Goal: Task Accomplishment & Management: Manage account settings

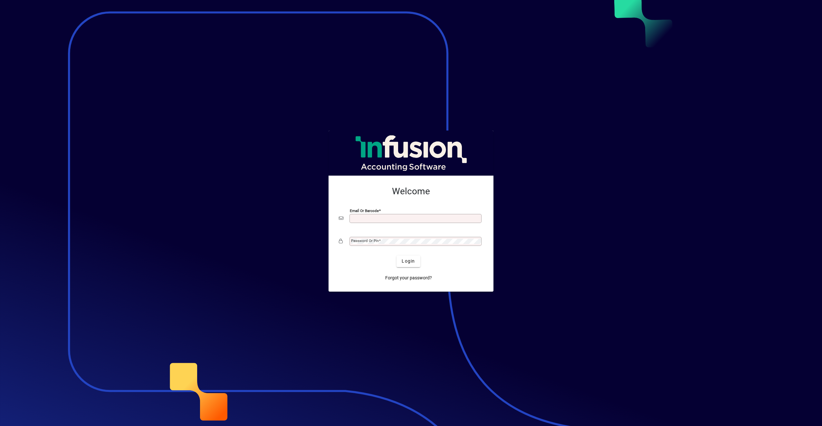
click at [380, 220] on input "Email or Barcode" at bounding box center [416, 218] width 130 height 5
click at [378, 218] on input "Email or Barcode" at bounding box center [416, 218] width 130 height 5
type input "**********"
click at [380, 242] on span at bounding box center [380, 240] width 2 height 5
click at [413, 260] on span "Login" at bounding box center [408, 261] width 13 height 7
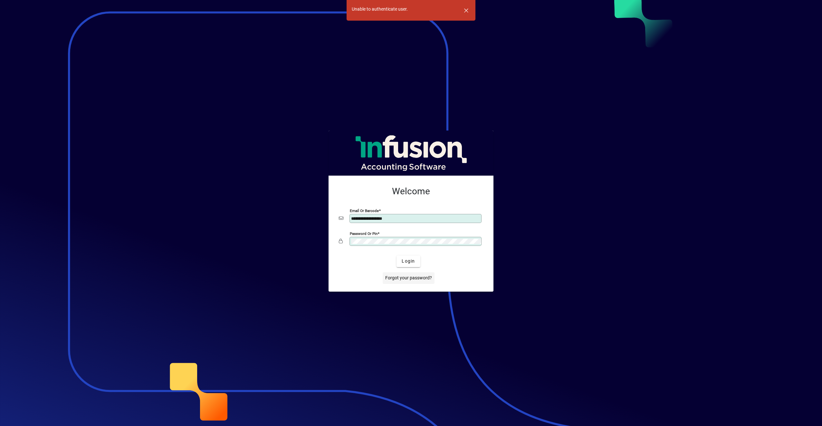
click at [408, 277] on span "Forgot your password?" at bounding box center [408, 278] width 47 height 7
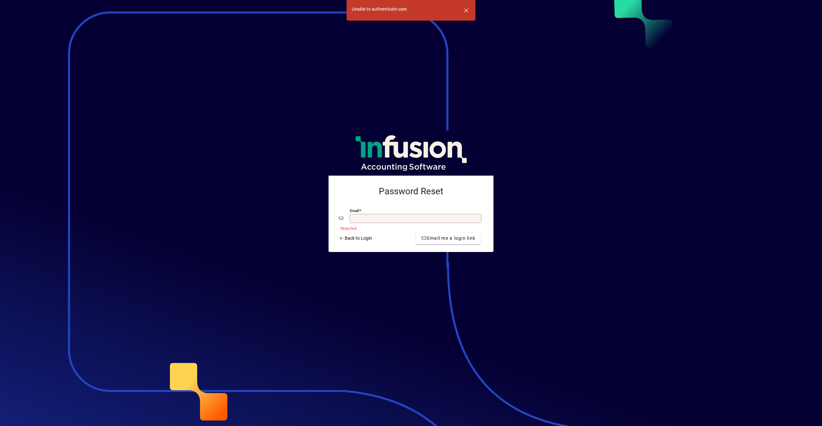
click at [372, 217] on input "Email" at bounding box center [416, 218] width 130 height 5
type input "**********"
click at [442, 237] on span "Email me a login link" at bounding box center [448, 238] width 54 height 7
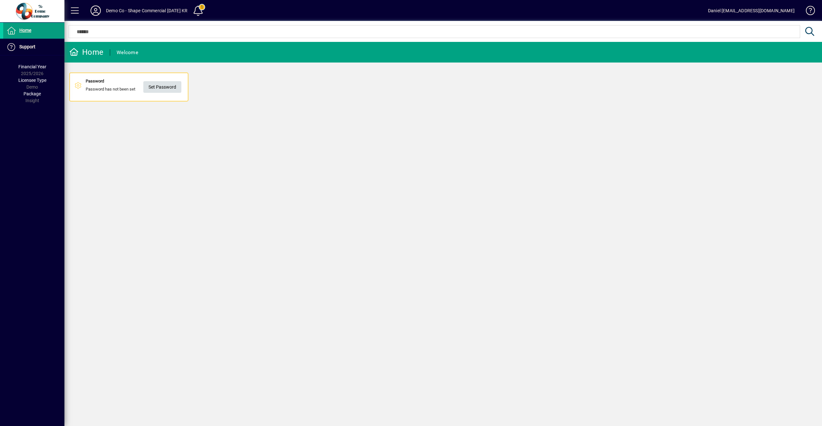
click at [158, 86] on span "Set Password" at bounding box center [163, 87] width 28 height 11
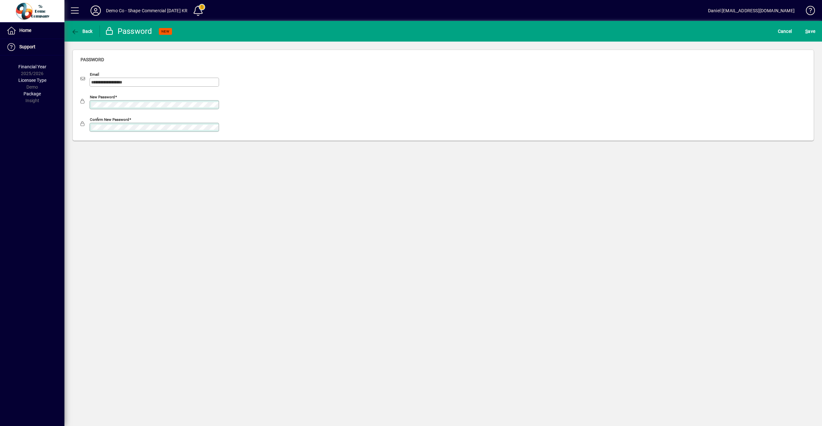
click at [313, 114] on div "New password" at bounding box center [444, 103] width 726 height 23
click at [814, 30] on span "S ave" at bounding box center [811, 31] width 10 height 10
click at [810, 28] on span "S ave" at bounding box center [811, 31] width 10 height 10
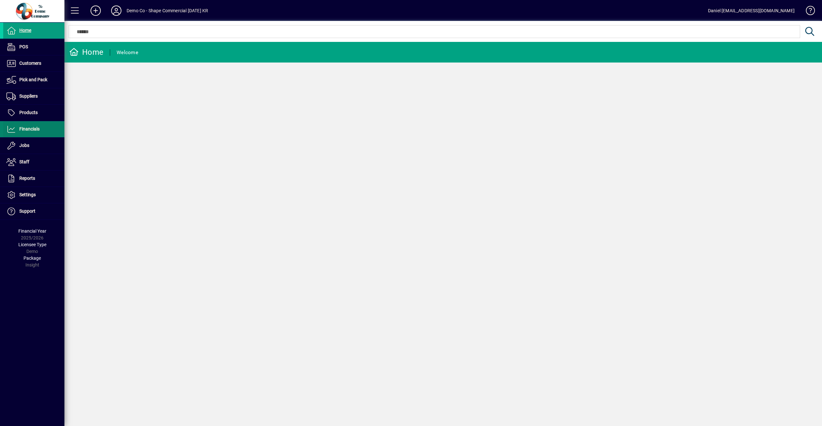
click at [31, 127] on span "Financials" at bounding box center [29, 128] width 20 height 5
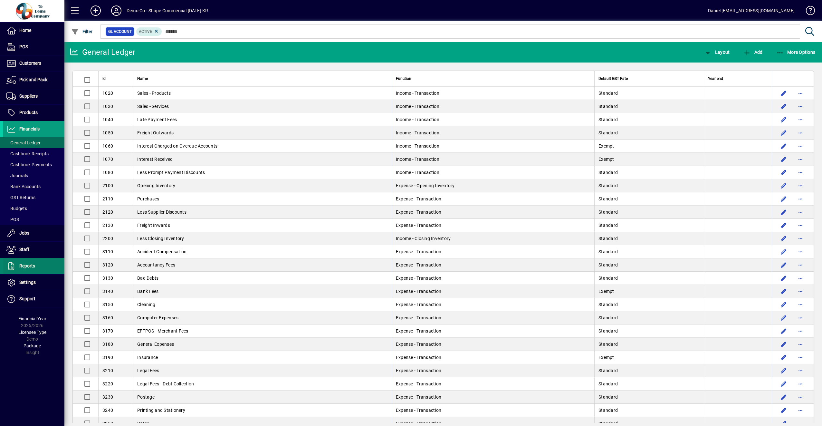
click at [23, 265] on span "Reports" at bounding box center [27, 265] width 16 height 5
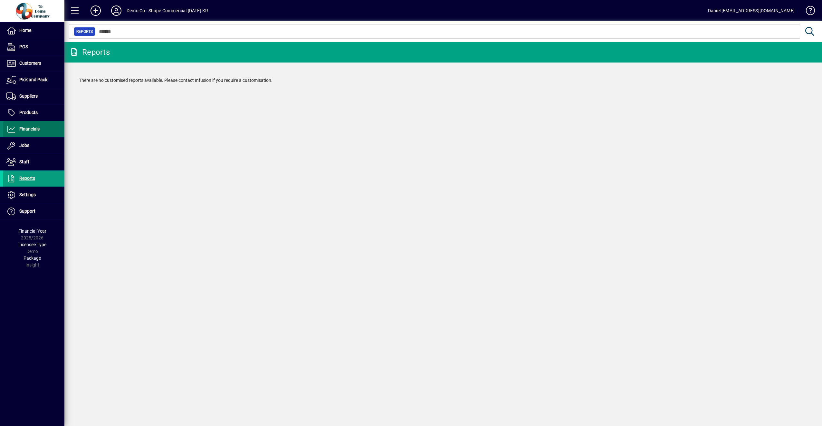
click at [30, 130] on span "Financials" at bounding box center [29, 128] width 20 height 5
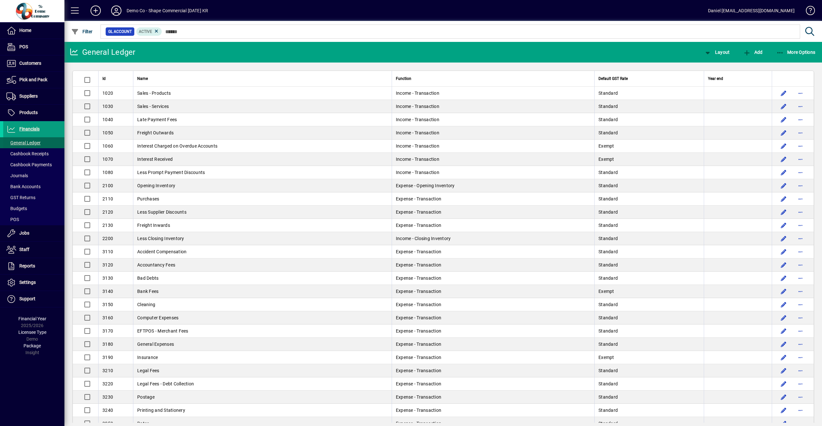
click at [28, 144] on span "General Ledger" at bounding box center [23, 142] width 34 height 5
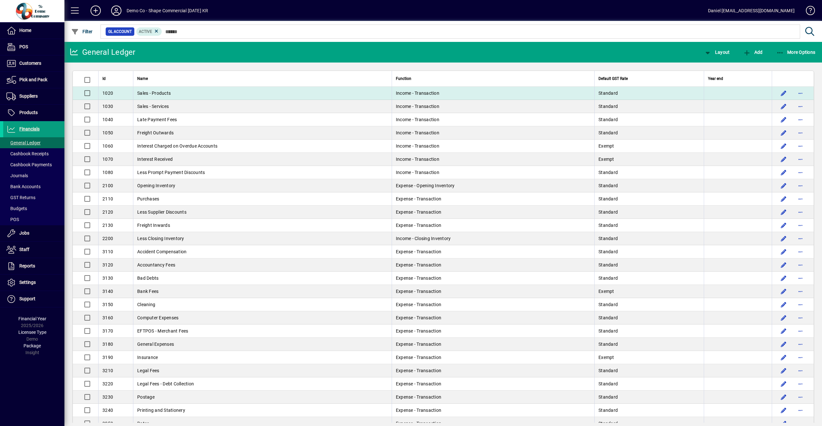
click at [163, 94] on span "Sales - Products" at bounding box center [154, 93] width 34 height 5
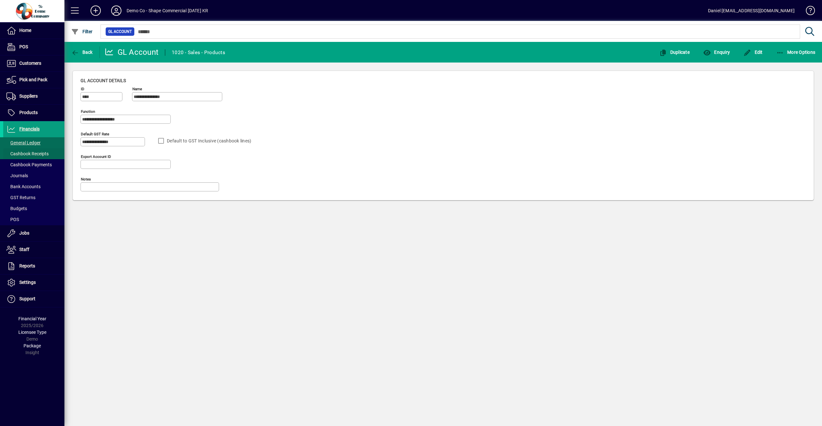
click at [27, 156] on span "Cashbook Receipts" at bounding box center [27, 153] width 42 height 5
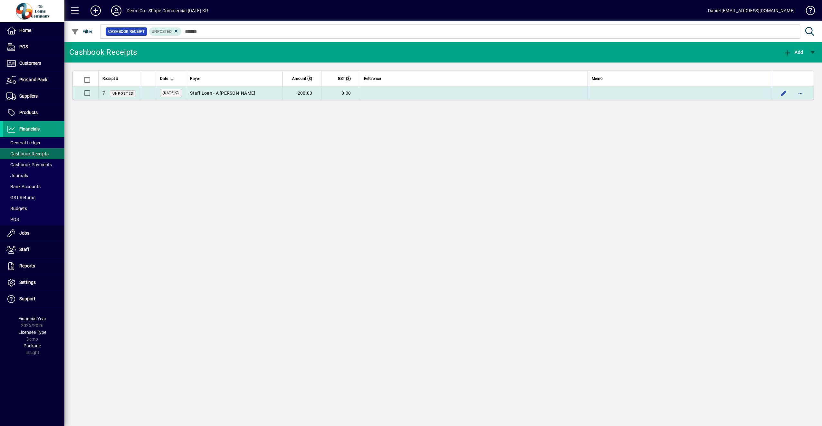
click at [123, 92] on span "Unposted" at bounding box center [122, 94] width 21 height 4
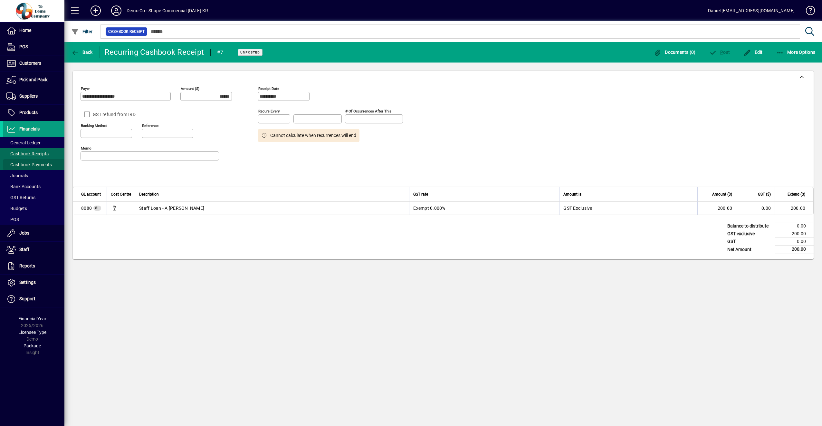
click at [39, 163] on span "Cashbook Payments" at bounding box center [28, 164] width 45 height 5
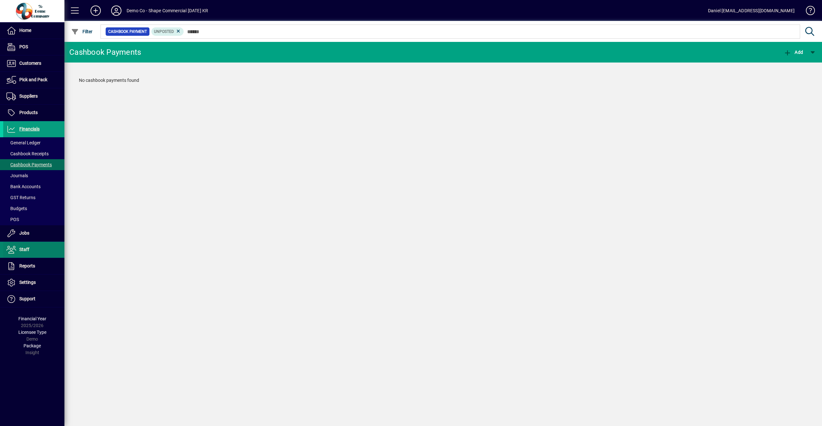
click at [25, 251] on span "Staff" at bounding box center [24, 249] width 10 height 5
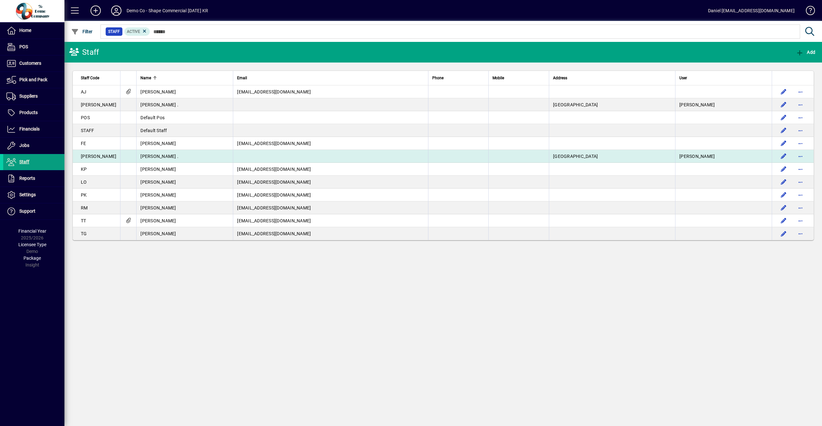
click at [143, 155] on span "[PERSON_NAME] ." at bounding box center [159, 156] width 38 height 5
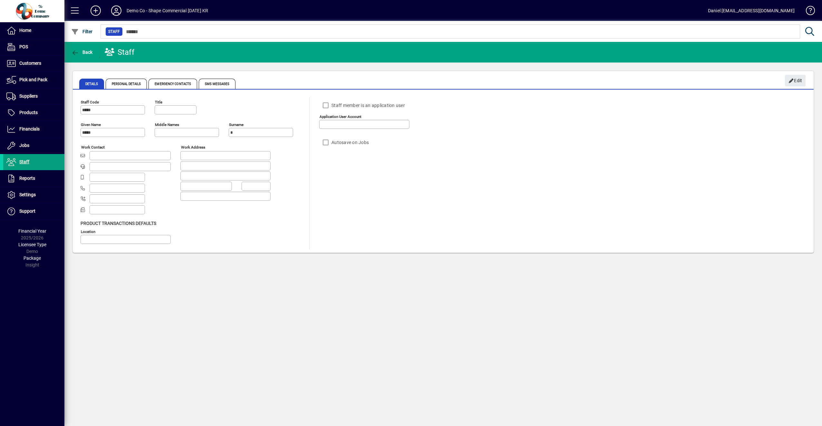
type input "**********"
type input "*****"
click at [24, 144] on span "Jobs" at bounding box center [24, 145] width 10 height 5
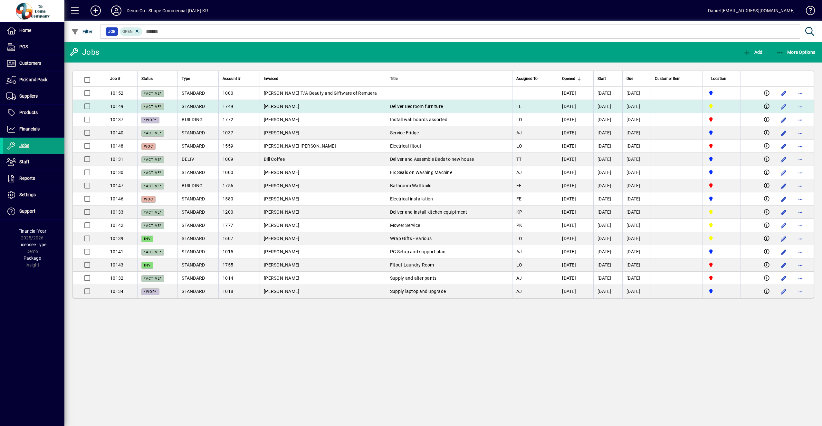
click at [390, 108] on span "Deliver Bedroom furniture" at bounding box center [416, 106] width 53 height 5
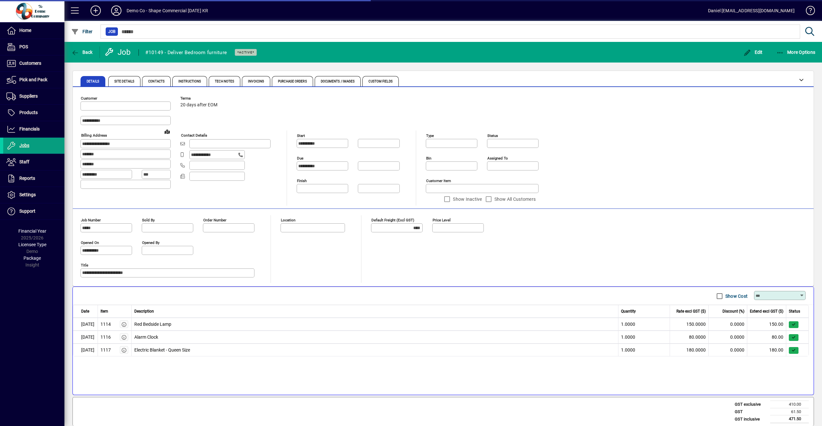
type input "******"
type input "**********"
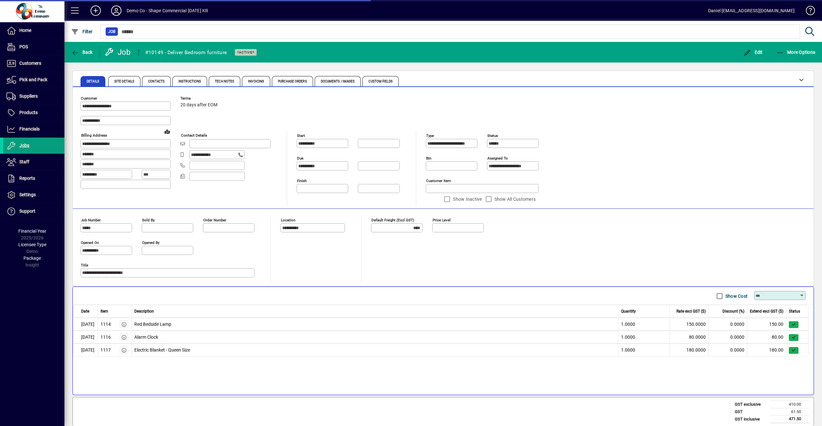
type input "**********"
type input "******"
click at [124, 82] on span "Site Details" at bounding box center [124, 81] width 20 height 3
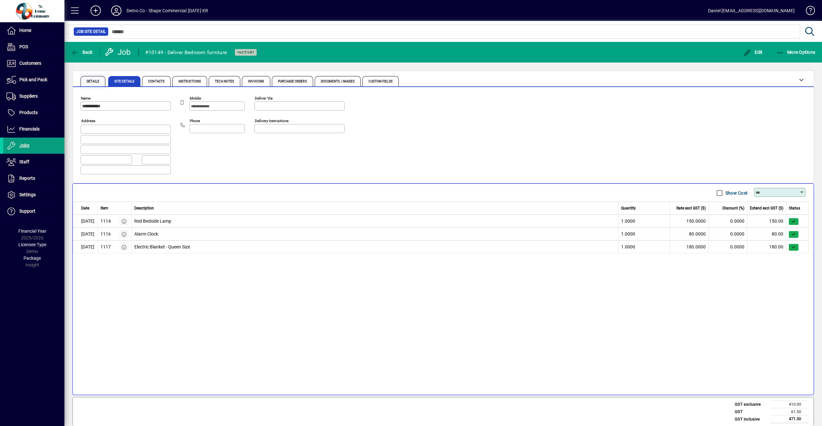
click at [101, 82] on span "Details" at bounding box center [93, 81] width 25 height 10
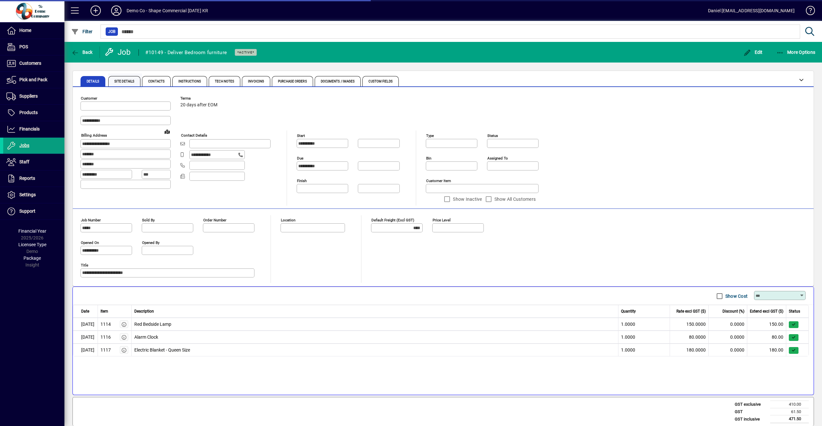
type input "******"
type input "**********"
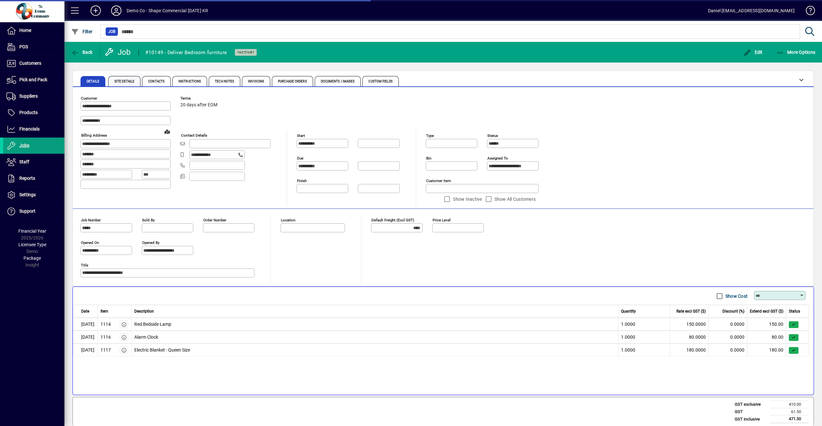
type input "**********"
type input "******"
click at [154, 82] on span "Contacts" at bounding box center [156, 81] width 16 height 3
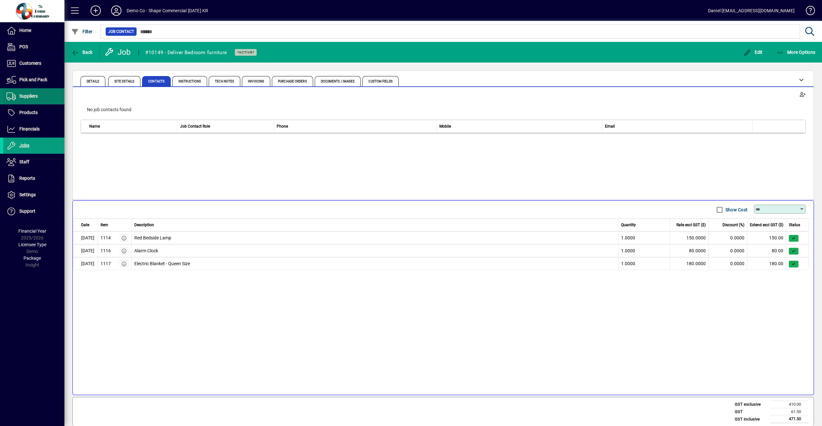
click at [31, 98] on span "Suppliers" at bounding box center [28, 95] width 18 height 5
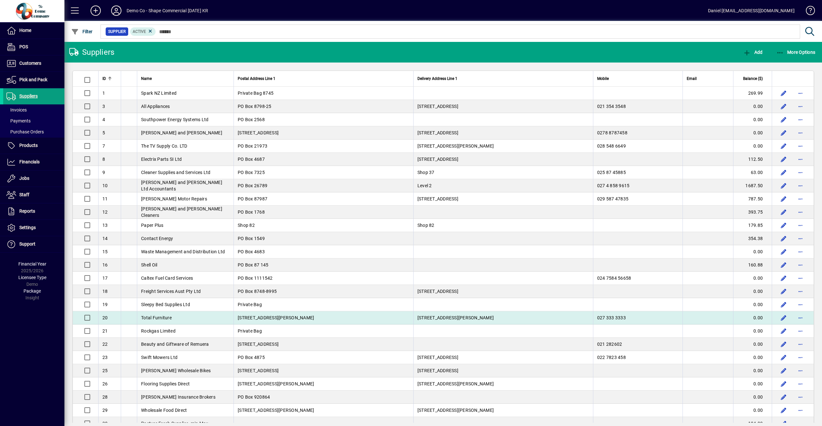
click at [188, 313] on td "Total Furniture" at bounding box center [185, 317] width 97 height 13
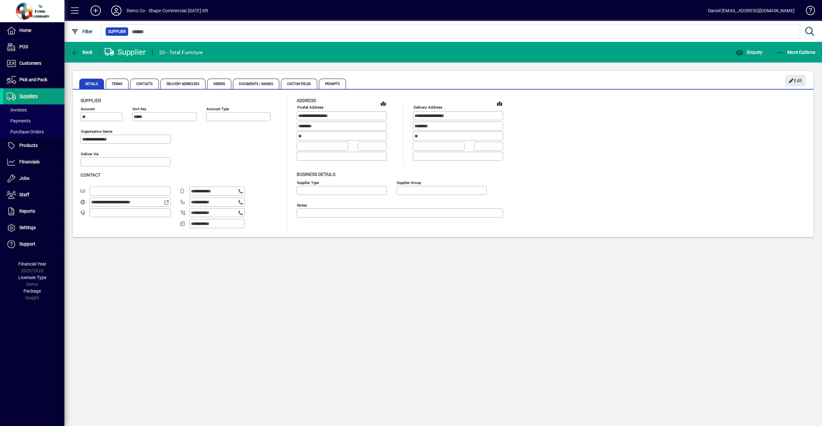
type input "**********"
click at [26, 95] on span "Suppliers" at bounding box center [28, 95] width 18 height 5
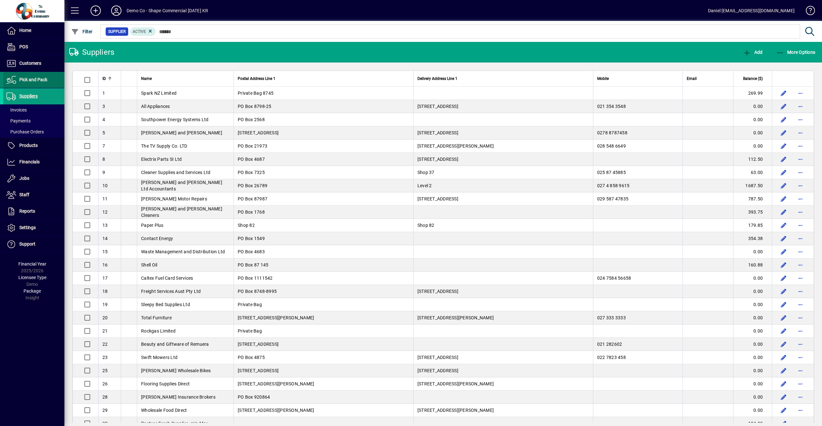
click at [29, 81] on span "Pick and Pack" at bounding box center [33, 79] width 28 height 5
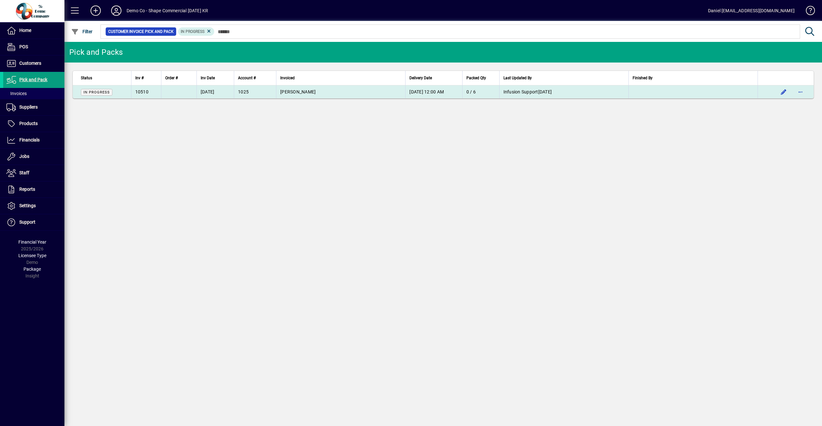
click at [104, 91] on span "In Progress" at bounding box center [96, 92] width 26 height 4
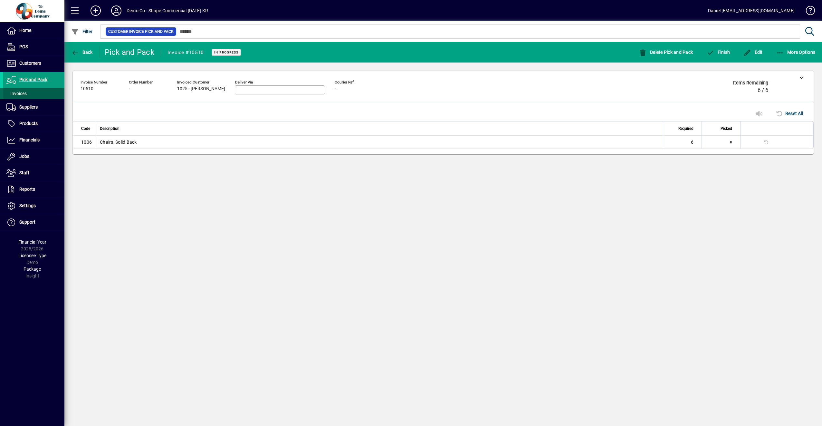
click at [23, 93] on span "Invoices" at bounding box center [16, 93] width 20 height 5
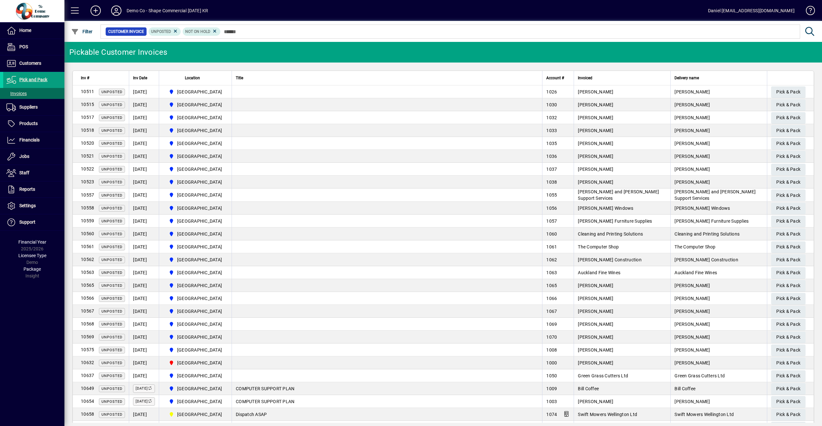
click at [106, 92] on span "Unposted" at bounding box center [111, 92] width 21 height 4
click at [781, 89] on span "Pick & Pack" at bounding box center [789, 92] width 24 height 11
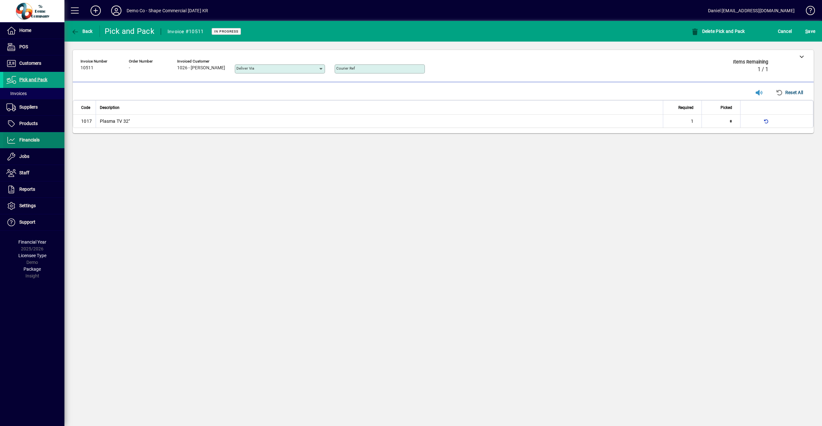
click at [22, 141] on span "Financials" at bounding box center [29, 139] width 20 height 5
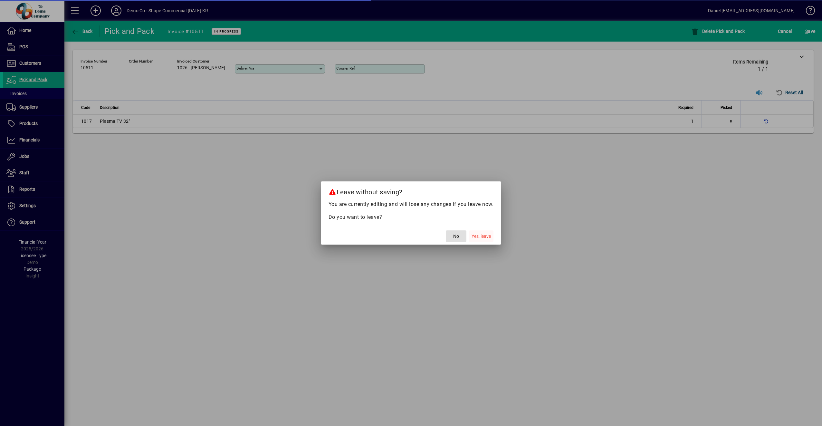
click at [483, 237] on span "Yes, leave" at bounding box center [481, 236] width 19 height 7
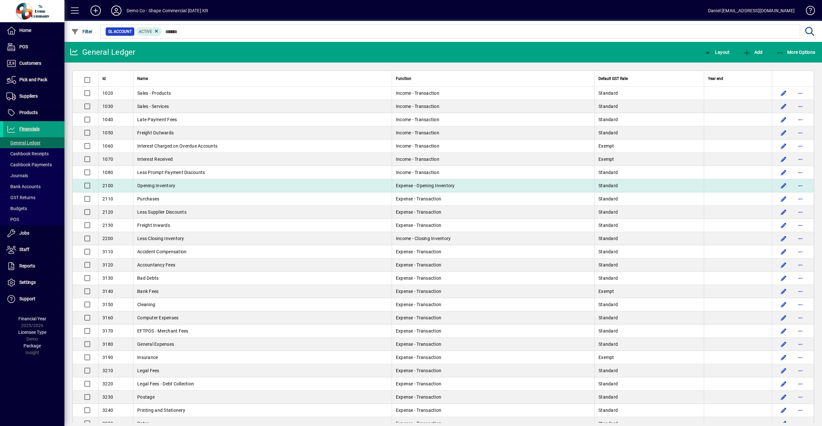
click at [173, 185] on span "Opening Inventory" at bounding box center [156, 185] width 38 height 5
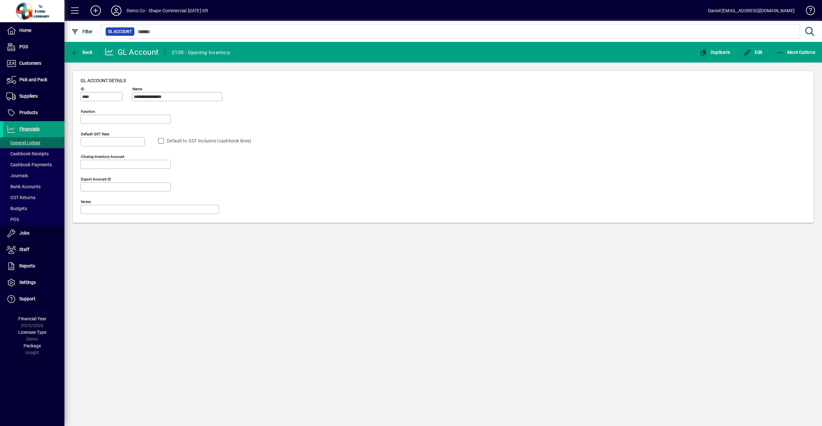
type input "**********"
click at [796, 54] on span "More Options" at bounding box center [796, 52] width 39 height 5
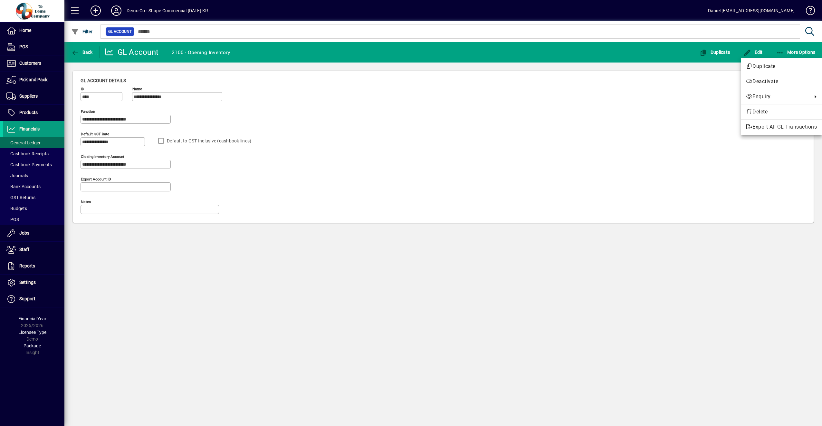
click at [795, 54] on div at bounding box center [411, 213] width 822 height 426
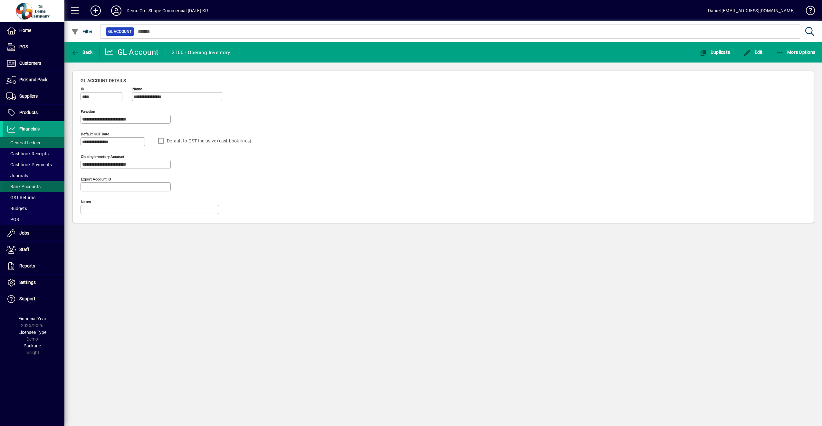
click at [29, 185] on span "Bank Accounts" at bounding box center [23, 186] width 34 height 5
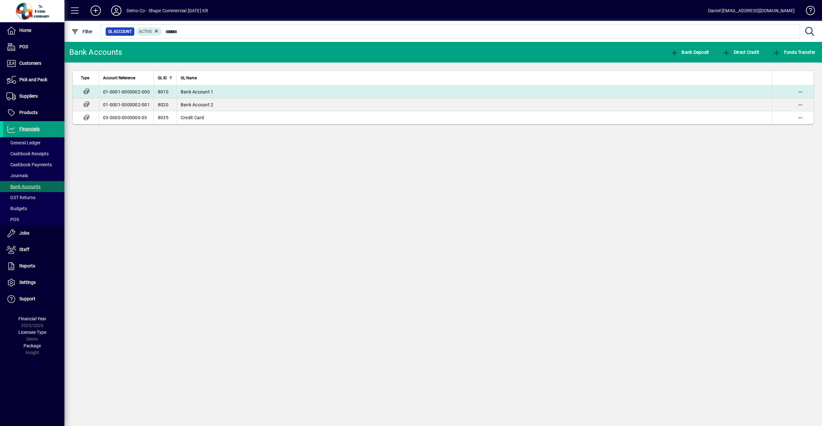
click at [214, 91] on td "Bank Account 1" at bounding box center [474, 91] width 595 height 13
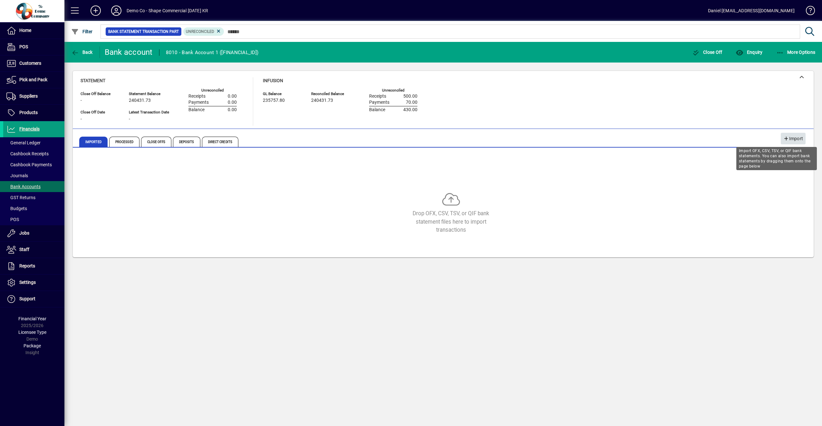
click at [788, 137] on icon "button" at bounding box center [787, 139] width 6 height 5
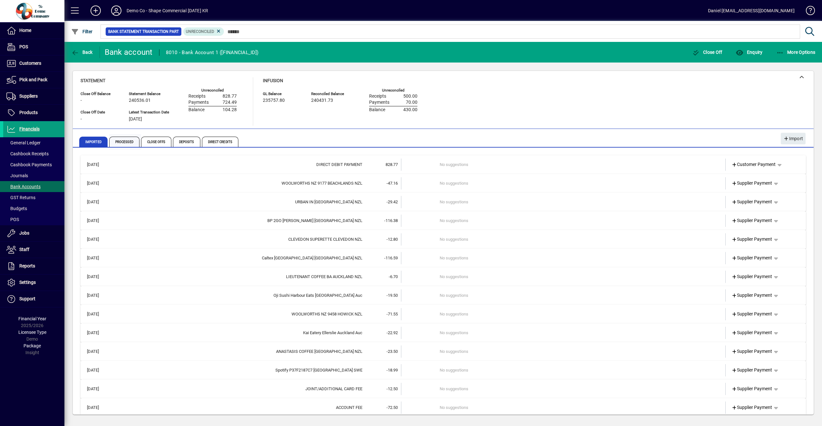
click at [122, 141] on span "Processed" at bounding box center [124, 142] width 30 height 10
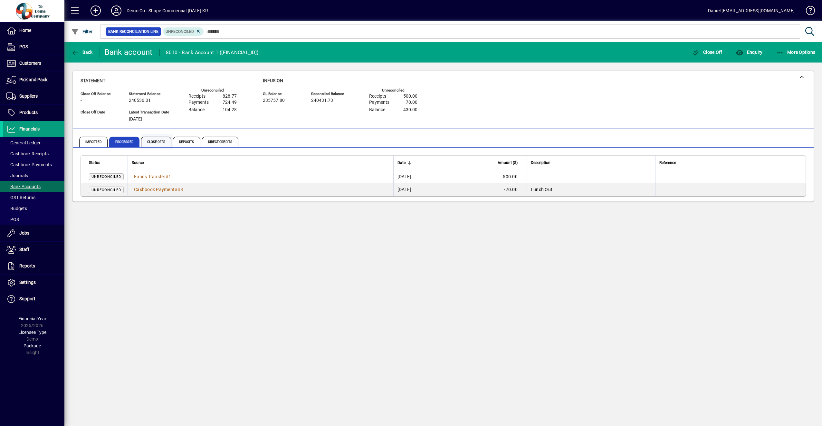
click at [161, 140] on span "Close Offs" at bounding box center [156, 142] width 30 height 10
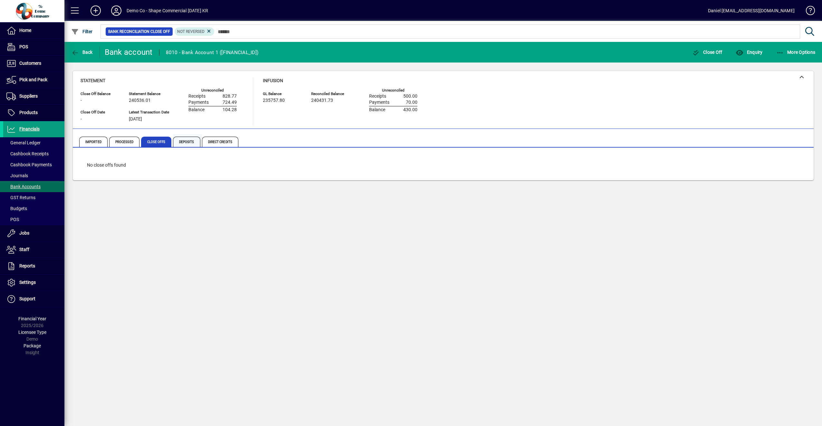
click at [185, 143] on span "Deposits" at bounding box center [186, 142] width 27 height 10
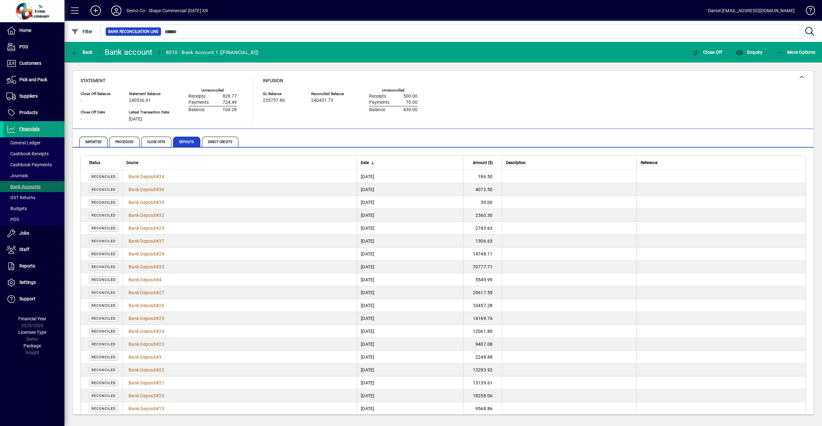
click at [90, 143] on span "Imported" at bounding box center [93, 142] width 28 height 10
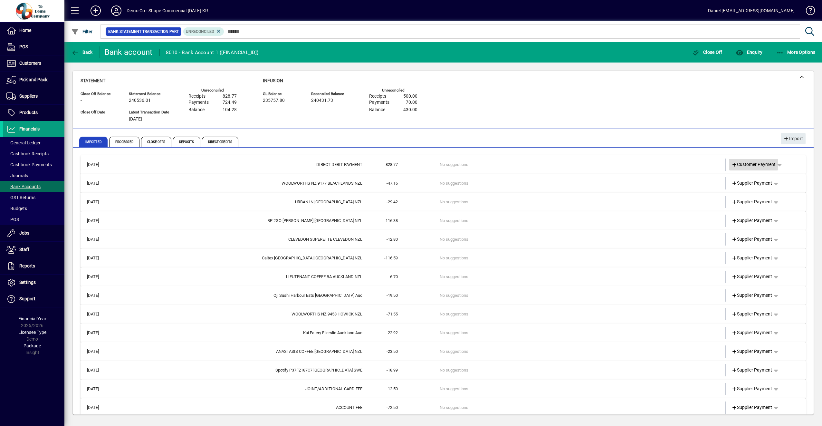
click at [755, 165] on span "Customer Payment" at bounding box center [754, 164] width 44 height 7
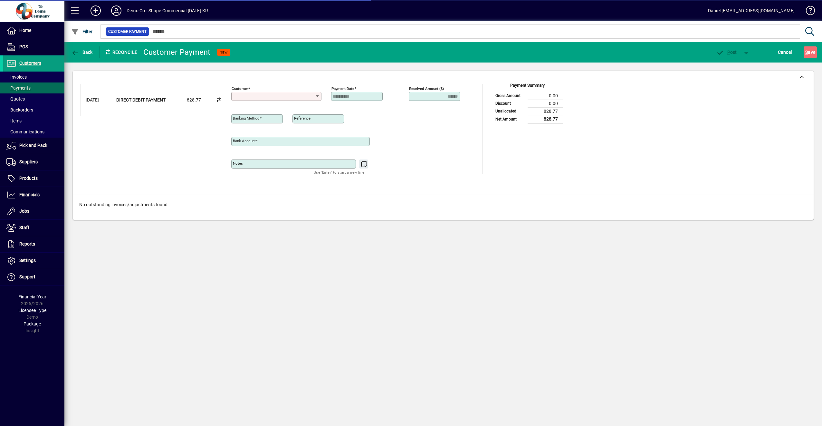
type input "**********"
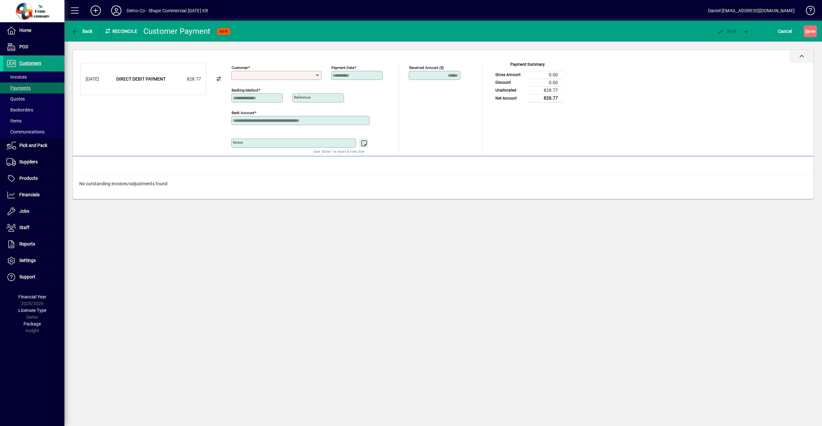
click at [805, 57] on div at bounding box center [802, 56] width 24 height 13
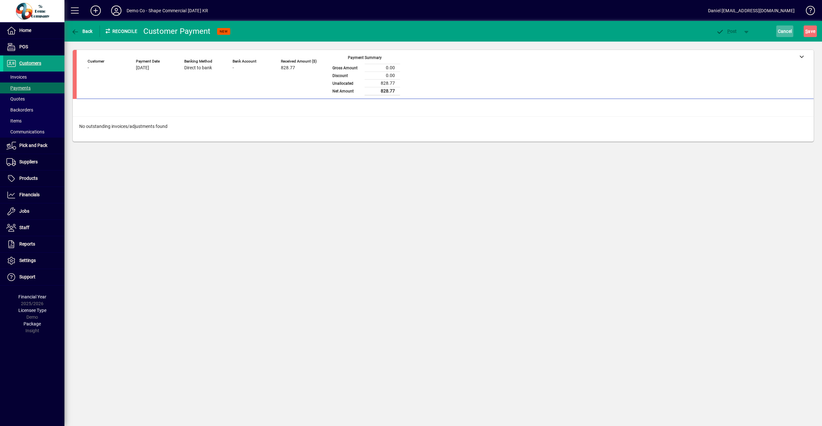
click at [785, 32] on span "Cancel" at bounding box center [785, 31] width 14 height 10
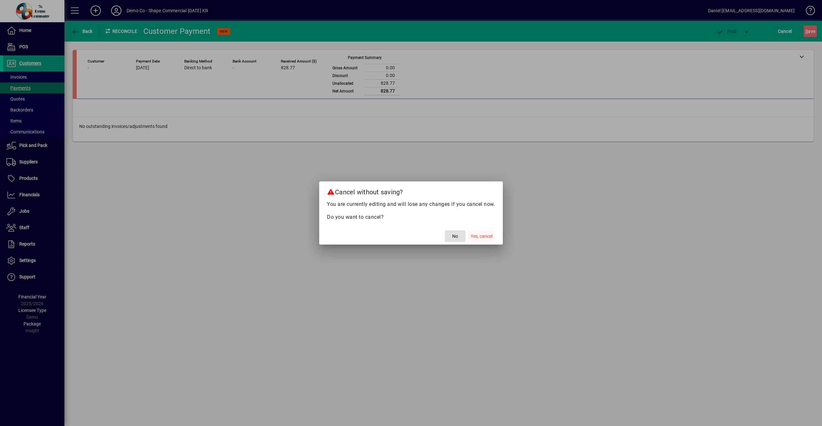
click at [482, 239] on span "Yes, cancel" at bounding box center [482, 236] width 22 height 7
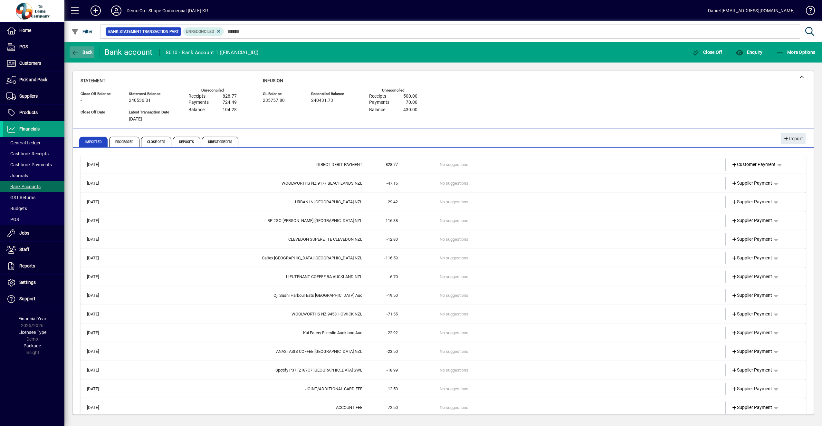
click at [76, 51] on icon "button" at bounding box center [75, 53] width 8 height 6
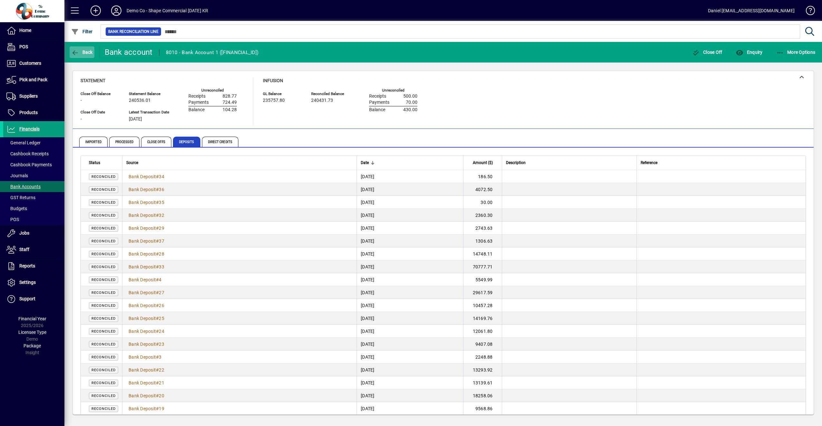
click at [79, 52] on span "Back" at bounding box center [82, 52] width 22 height 5
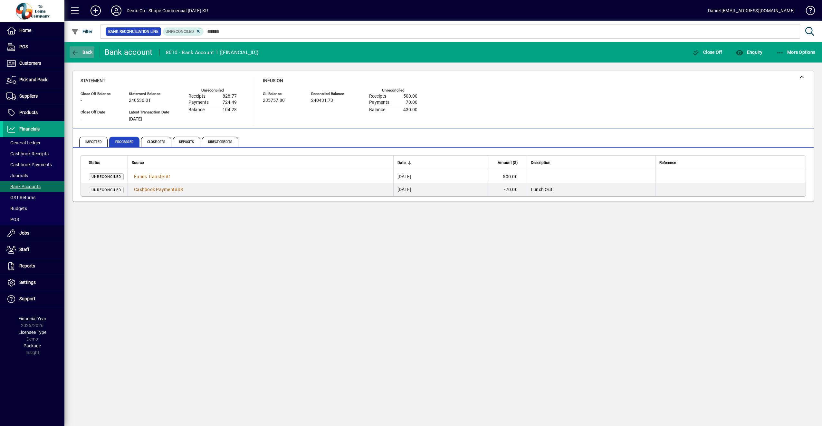
click at [79, 52] on span "Back" at bounding box center [82, 52] width 22 height 5
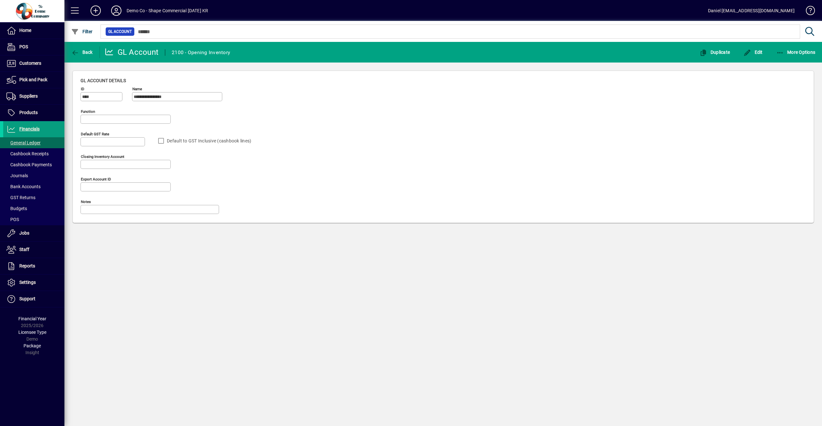
type input "**********"
click at [79, 52] on span "Back" at bounding box center [82, 52] width 22 height 5
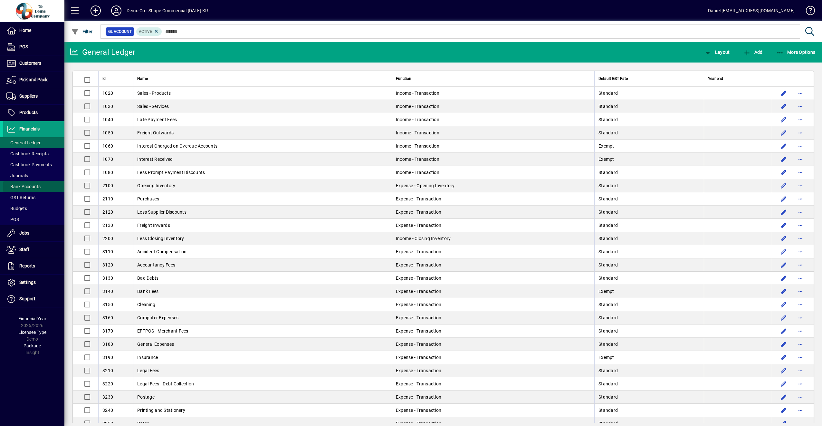
click at [19, 189] on span "Bank Accounts" at bounding box center [21, 186] width 37 height 7
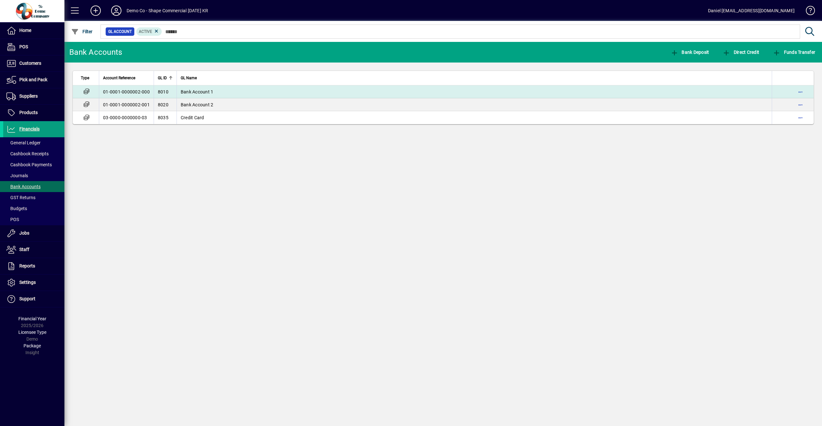
click at [195, 92] on span "Bank Account 1" at bounding box center [197, 91] width 33 height 5
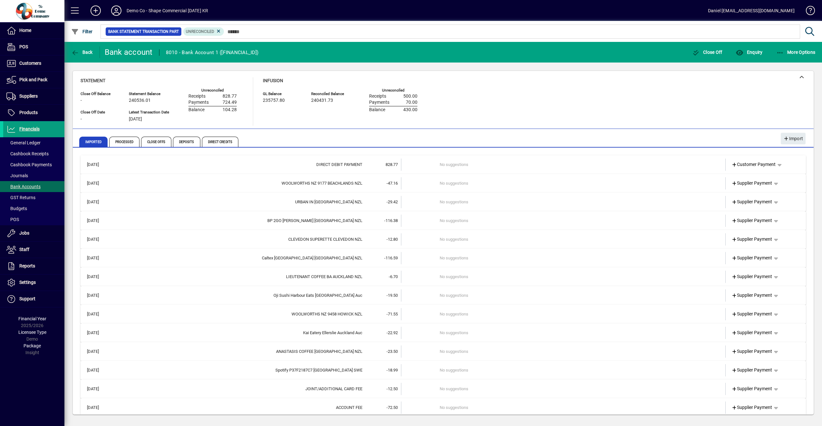
click at [386, 164] on span "828.77" at bounding box center [392, 164] width 12 height 5
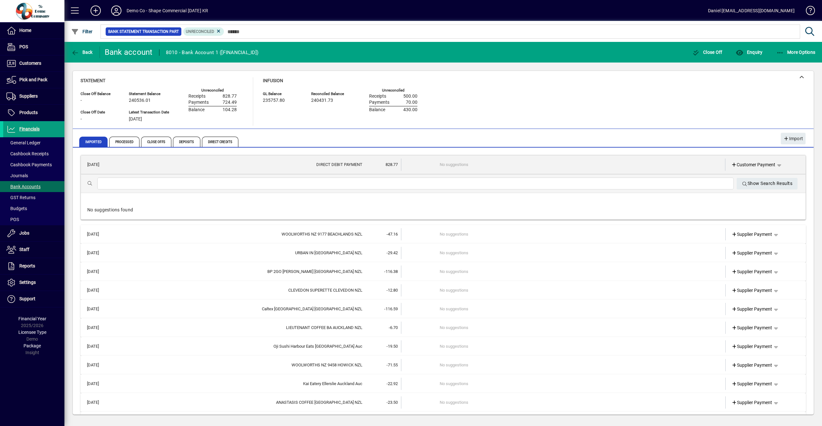
click at [379, 165] on td "828.77" at bounding box center [381, 165] width 39 height 12
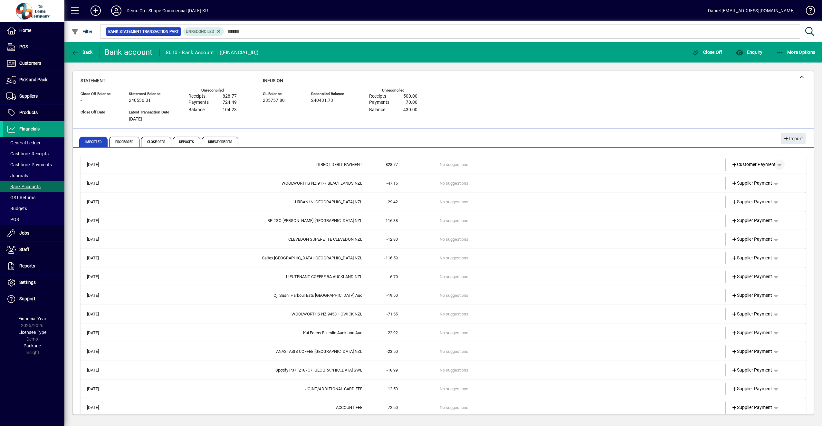
click at [777, 164] on span "button" at bounding box center [779, 164] width 15 height 15
click at [777, 164] on div at bounding box center [411, 213] width 822 height 426
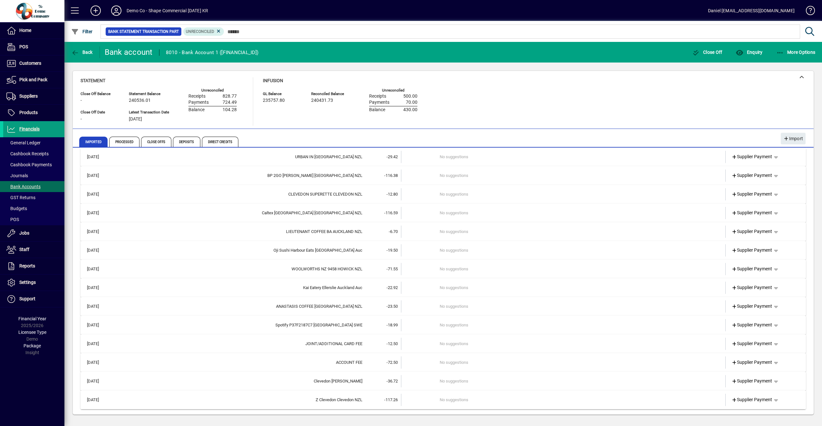
drag, startPoint x: 165, startPoint y: 401, endPoint x: 150, endPoint y: 400, distance: 15.2
click at [150, 400] on div "Z Clevedon Clevedon NZL" at bounding box center [238, 400] width 248 height 6
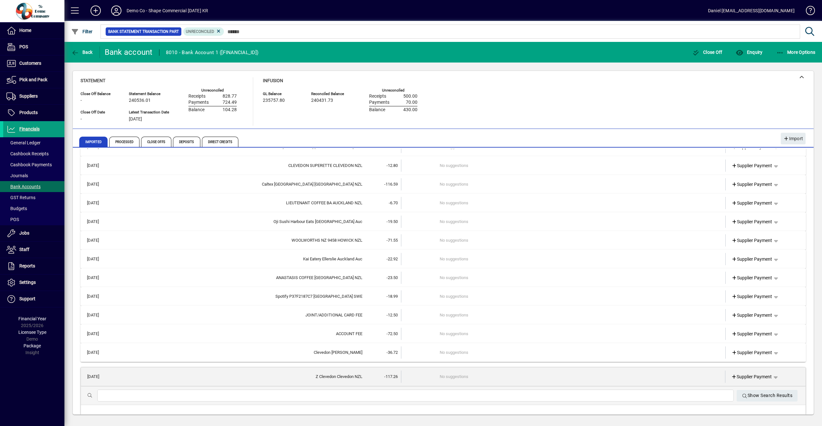
scroll to position [63, 0]
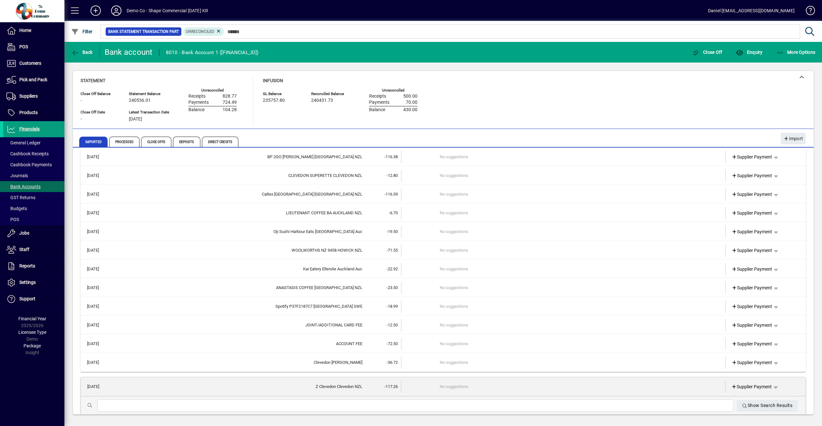
click at [77, 156] on div "[DATE] DIRECT DEBIT PAYMENT 828.77 No suggestions Customer Payment Show Search …" at bounding box center [443, 266] width 741 height 362
click at [808, 156] on div "[DATE] DIRECT DEBIT PAYMENT 828.77 No suggestions Customer Payment Show Search …" at bounding box center [443, 266] width 741 height 362
click at [123, 142] on span "Processed" at bounding box center [124, 142] width 30 height 10
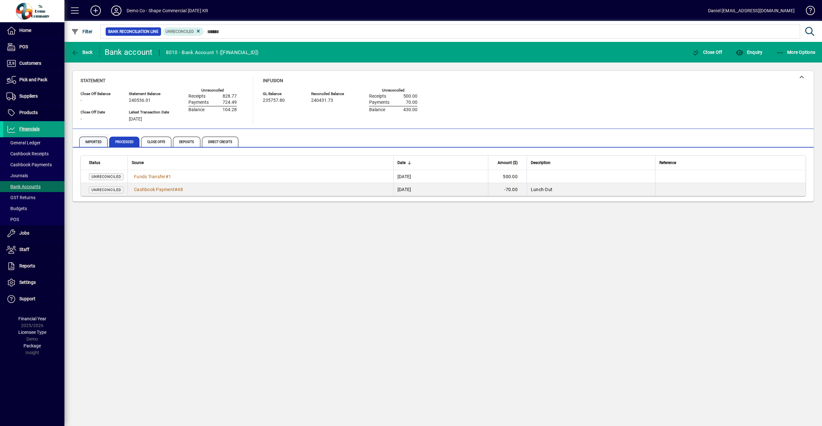
click at [98, 141] on span "Imported" at bounding box center [93, 142] width 28 height 10
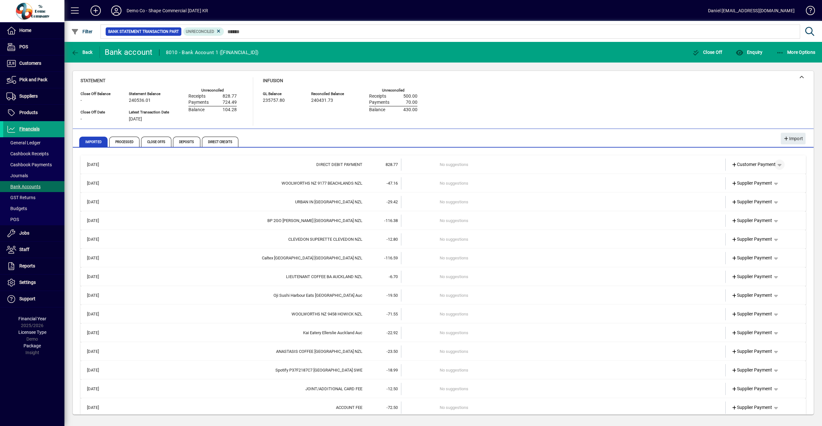
click at [772, 164] on span "button" at bounding box center [779, 164] width 15 height 15
click at [728, 165] on div at bounding box center [411, 213] width 822 height 426
click at [732, 165] on icon at bounding box center [735, 165] width 6 height 5
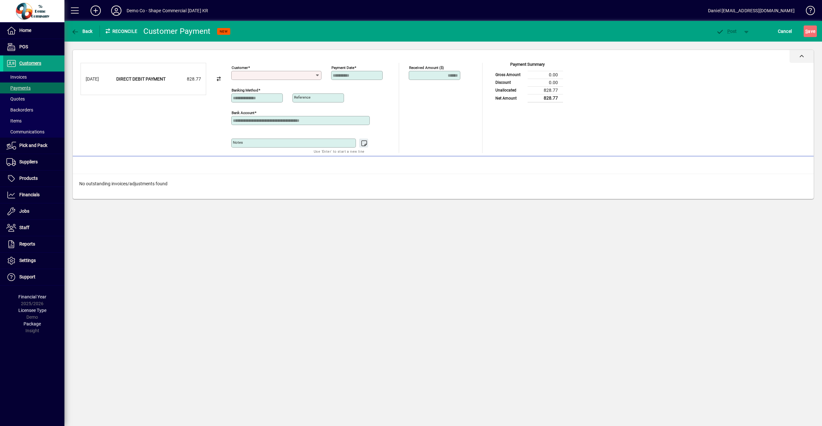
click at [804, 53] on div at bounding box center [802, 56] width 24 height 13
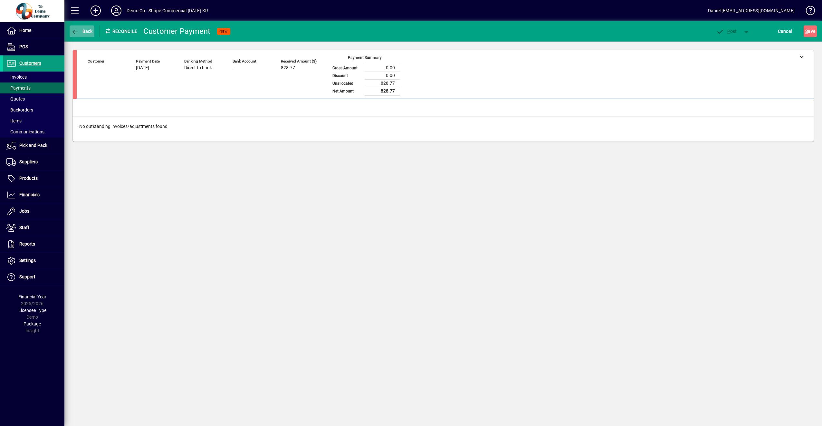
click at [78, 34] on icon "button" at bounding box center [75, 32] width 8 height 6
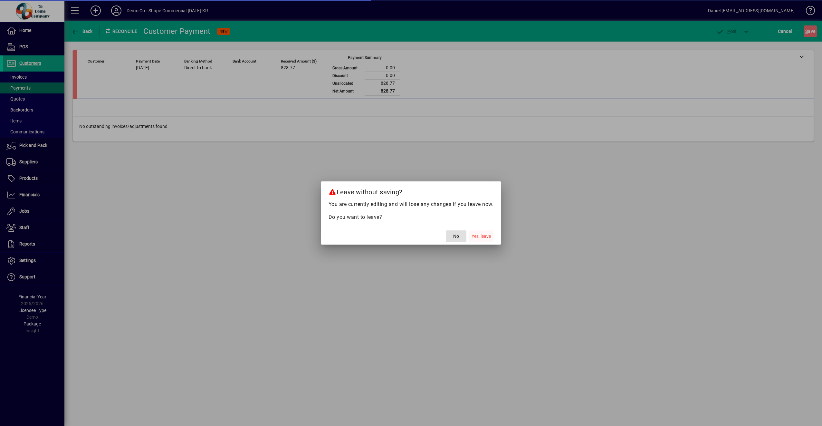
click at [489, 235] on span "Yes, leave" at bounding box center [481, 236] width 19 height 7
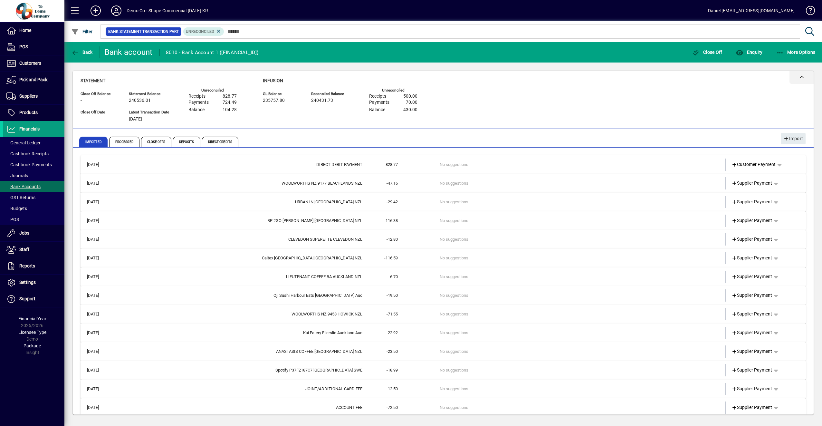
click at [805, 75] on div at bounding box center [802, 77] width 24 height 13
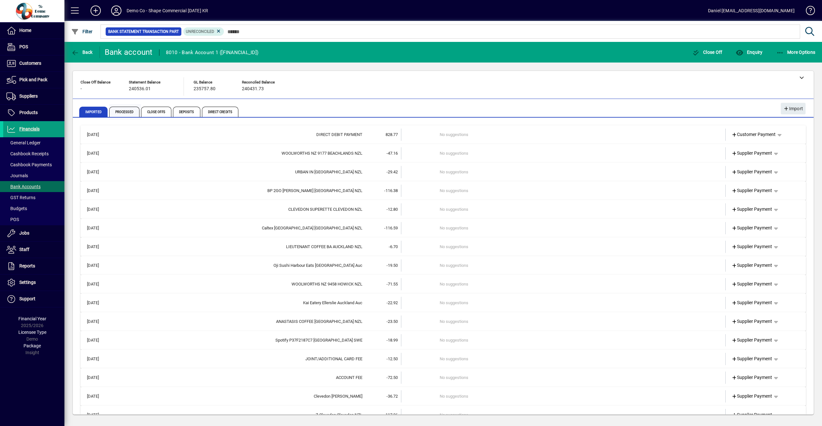
click at [116, 110] on span "Processed" at bounding box center [124, 112] width 30 height 10
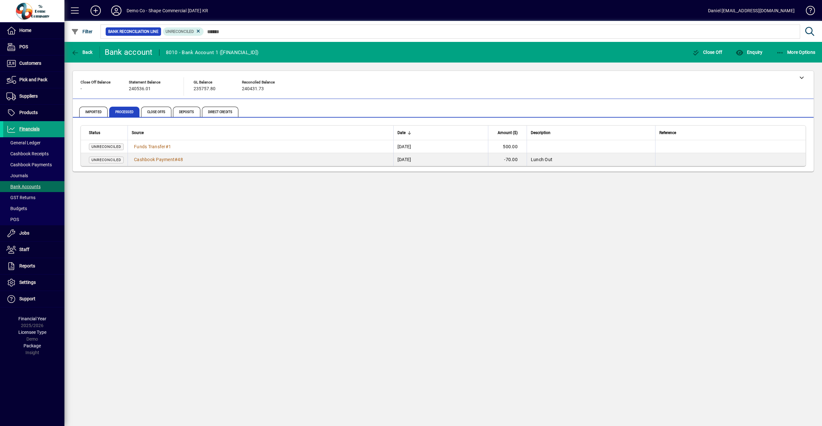
click at [156, 150] on td "Funds Transfer # 1" at bounding box center [261, 146] width 266 height 13
click at [155, 144] on span "Funds Transfer" at bounding box center [150, 146] width 32 height 5
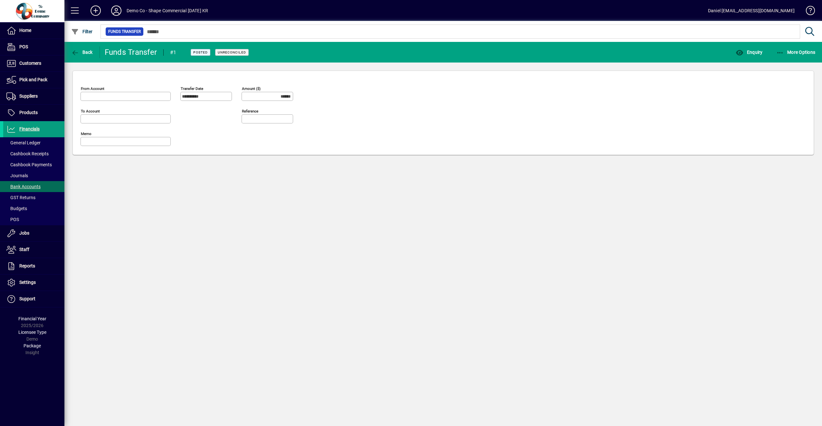
type input "**********"
click at [76, 51] on icon "button" at bounding box center [75, 53] width 8 height 6
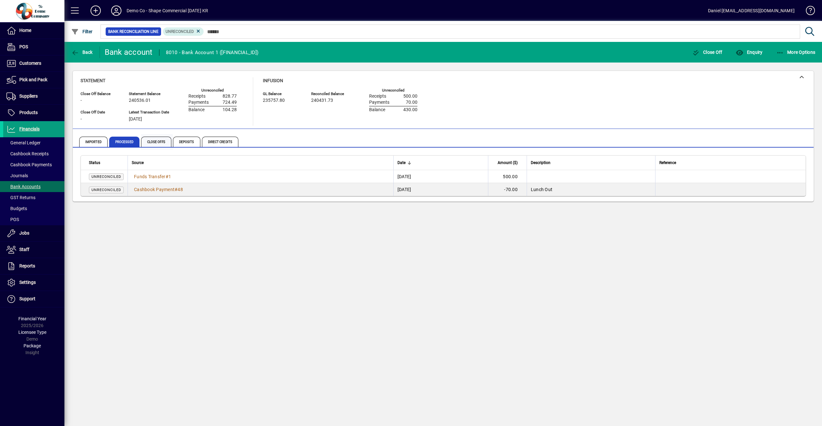
click at [146, 140] on span "Close Offs" at bounding box center [156, 142] width 30 height 10
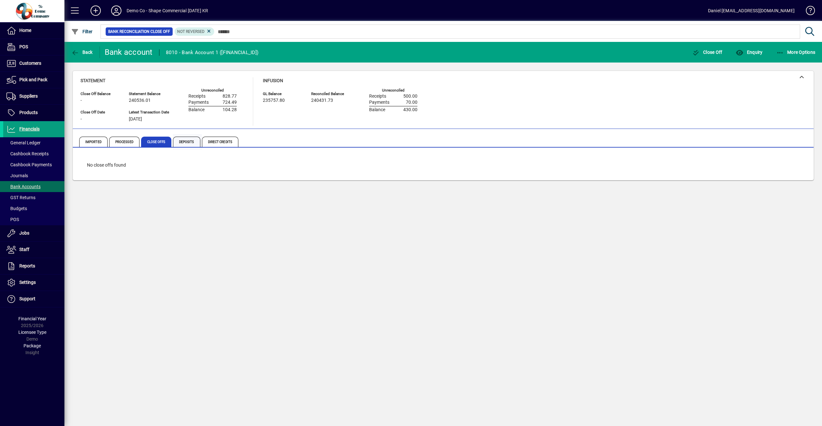
click at [180, 142] on span "Deposits" at bounding box center [186, 142] width 27 height 10
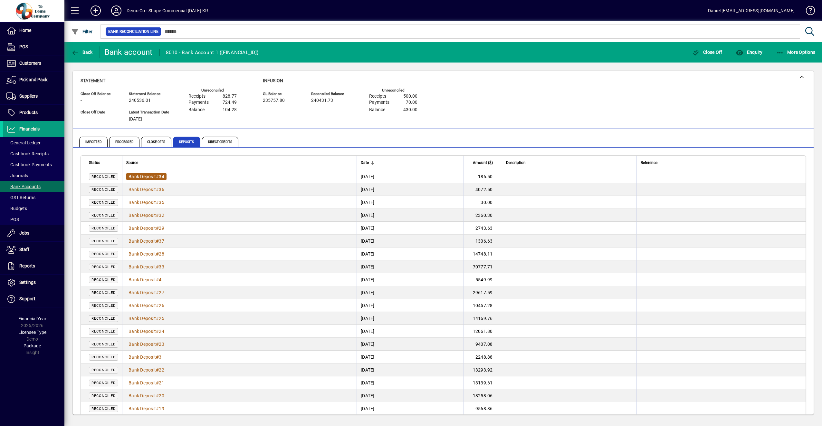
click at [162, 178] on span "34" at bounding box center [161, 176] width 5 height 5
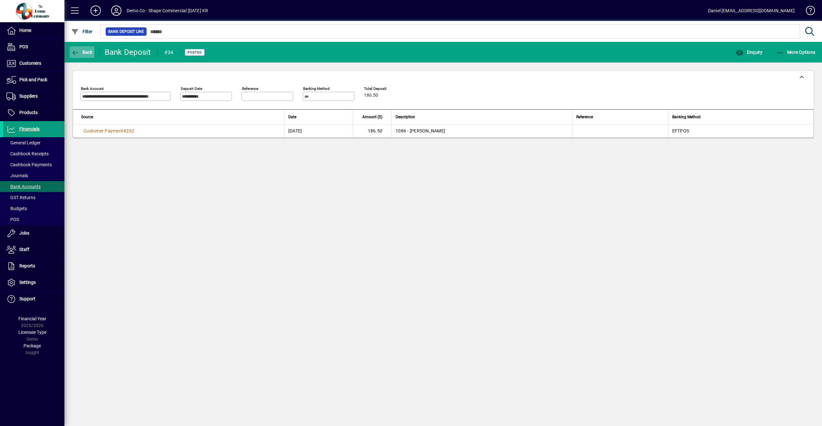
click at [76, 52] on icon "button" at bounding box center [75, 53] width 8 height 6
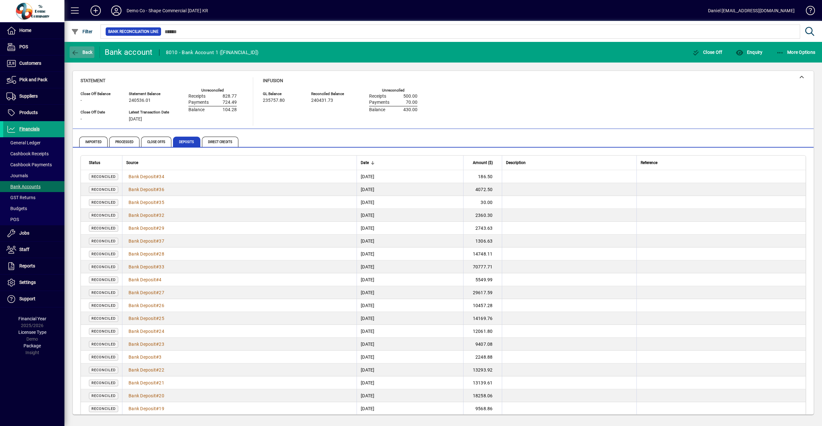
click at [79, 53] on icon "button" at bounding box center [75, 53] width 8 height 6
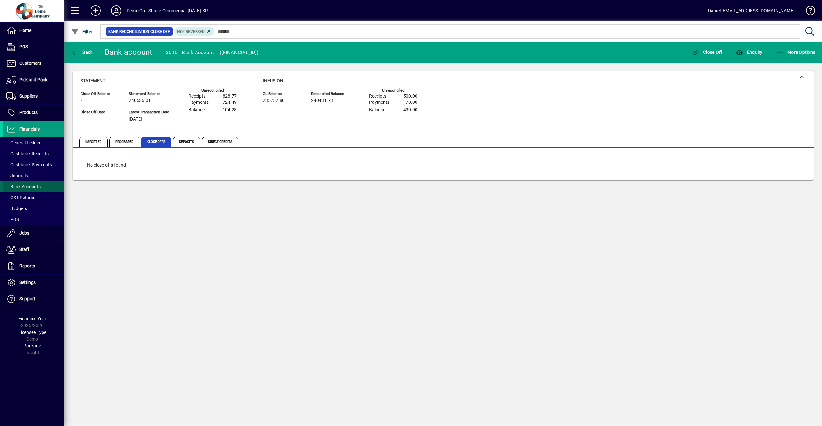
click at [28, 186] on span "Bank Accounts" at bounding box center [23, 186] width 34 height 5
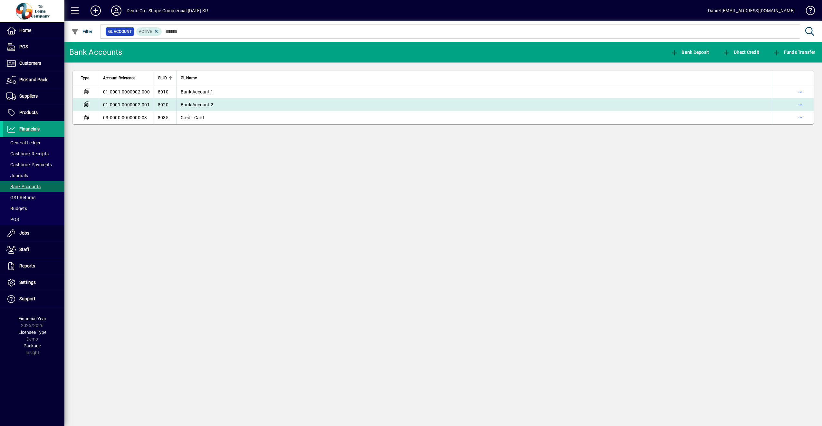
click at [192, 104] on span "Bank Account 2" at bounding box center [197, 104] width 33 height 5
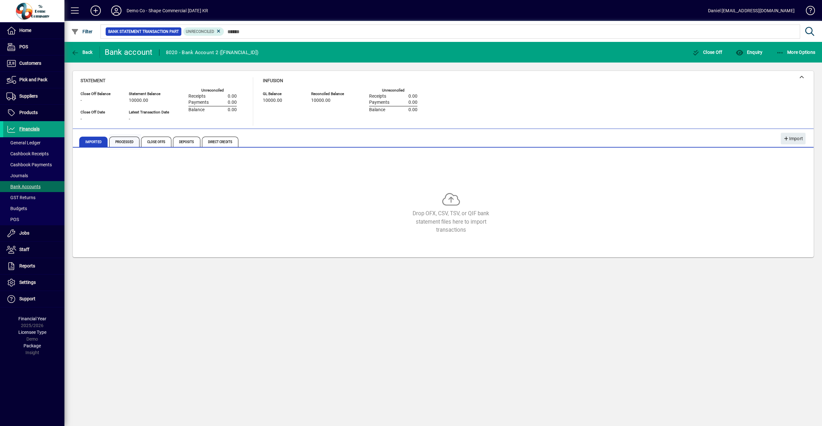
click at [123, 143] on span "Processed" at bounding box center [124, 142] width 30 height 10
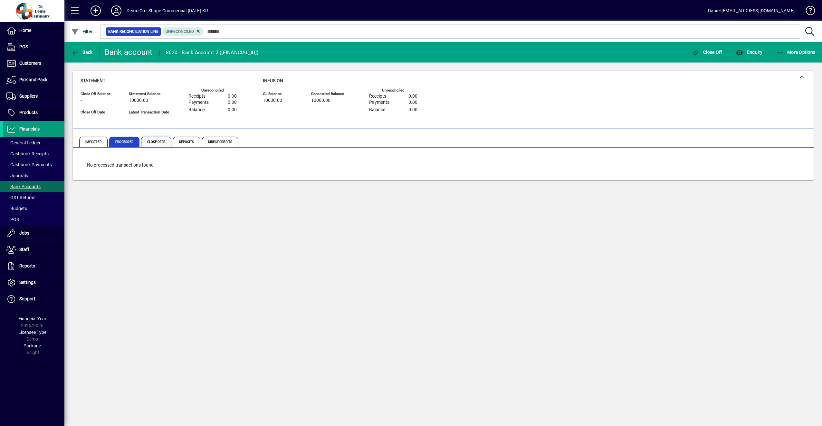
click at [152, 144] on span "Close Offs" at bounding box center [156, 142] width 30 height 10
click at [204, 147] on span "Direct Credits" at bounding box center [220, 142] width 36 height 10
click at [184, 141] on span "Deposits" at bounding box center [186, 142] width 27 height 10
click at [87, 141] on span "Imported" at bounding box center [93, 142] width 28 height 10
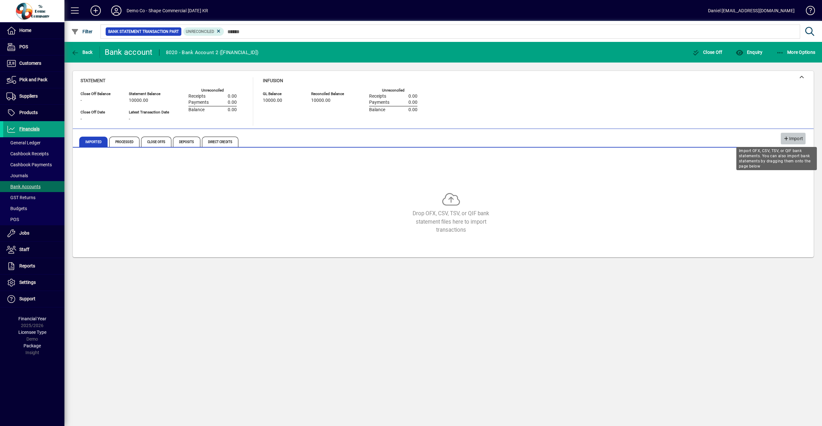
click at [784, 137] on icon "button" at bounding box center [787, 139] width 6 height 5
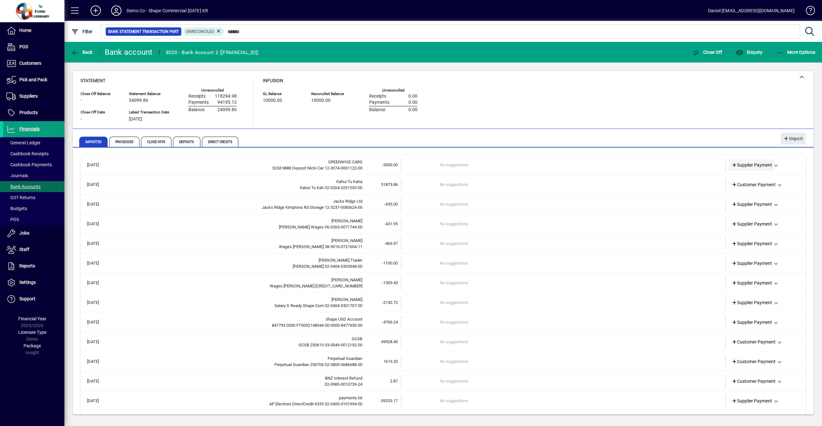
click at [766, 164] on span "Supplier Payment" at bounding box center [752, 165] width 41 height 7
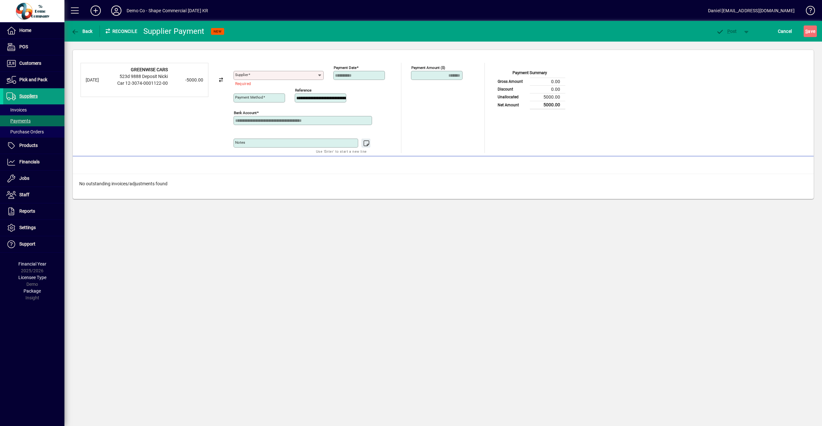
click at [319, 76] on icon at bounding box center [319, 75] width 5 height 5
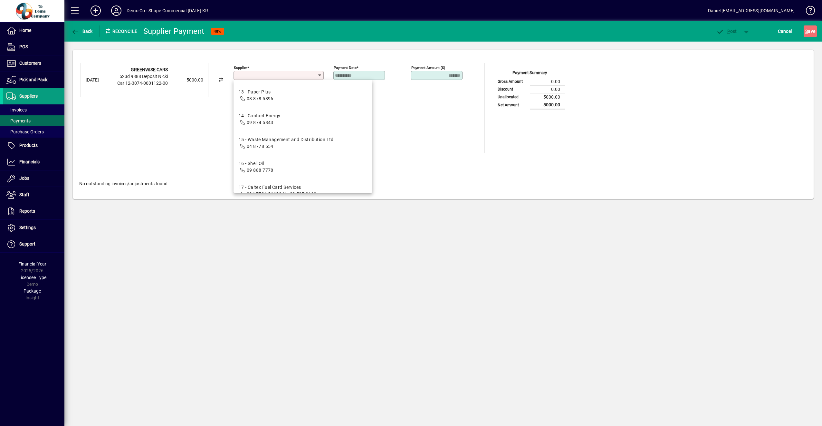
scroll to position [234, 0]
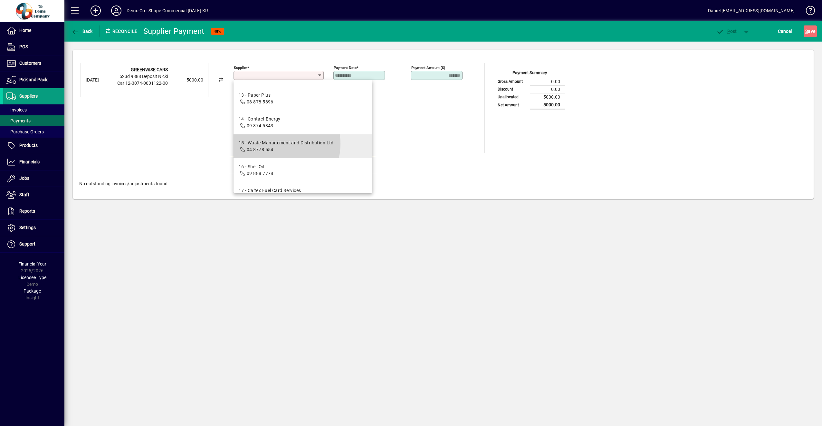
click at [276, 144] on div "15 - Waste Management and Distribution Ltd" at bounding box center [286, 143] width 95 height 7
type input "**********"
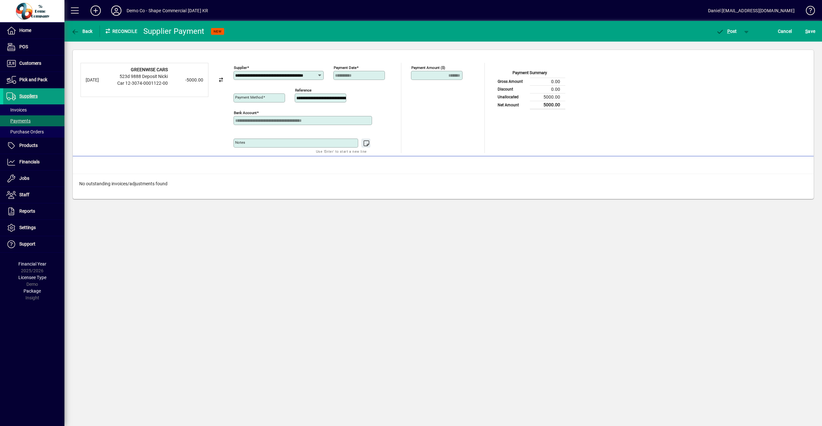
type input "**********"
click at [726, 31] on span "P ost" at bounding box center [726, 31] width 21 height 5
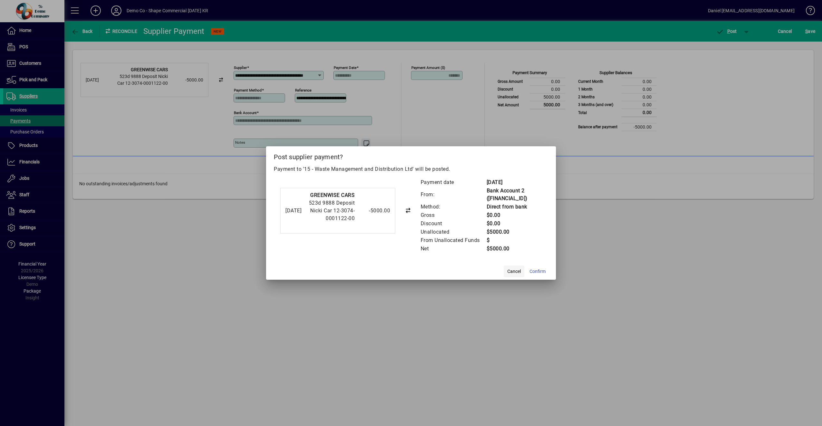
click at [518, 272] on span "Cancel" at bounding box center [514, 271] width 14 height 7
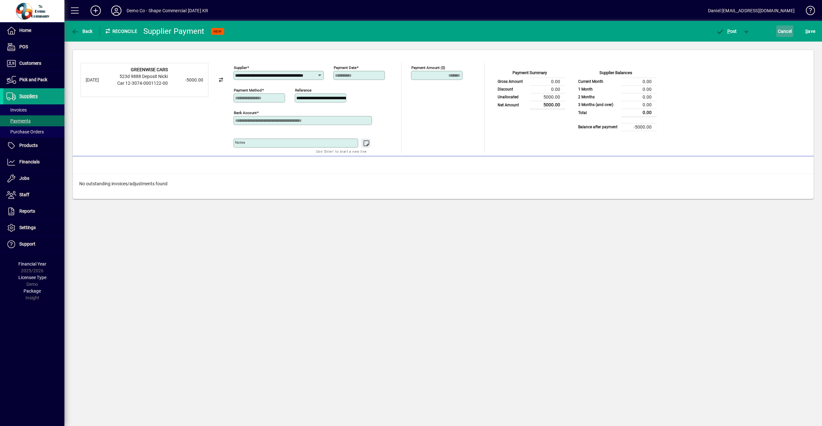
click at [782, 33] on span "Cancel" at bounding box center [785, 31] width 14 height 10
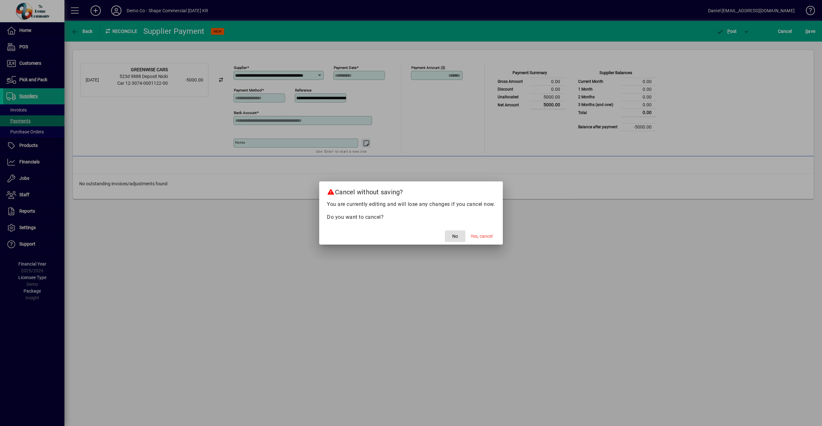
click at [454, 237] on span "No" at bounding box center [455, 236] width 6 height 7
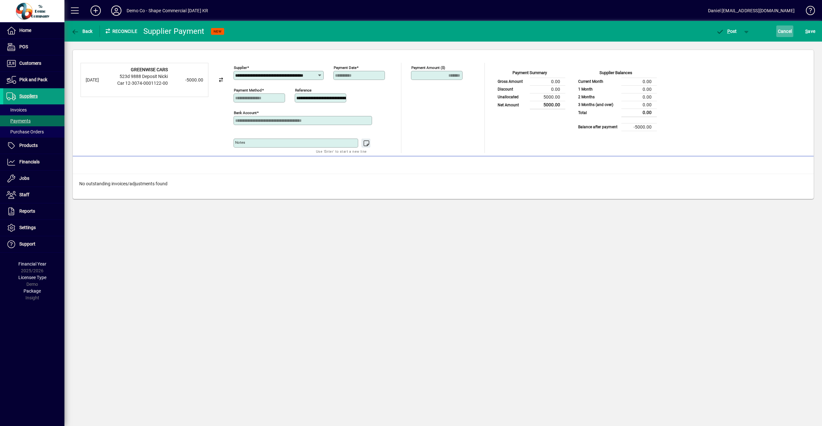
click at [785, 31] on span "Cancel" at bounding box center [785, 31] width 14 height 10
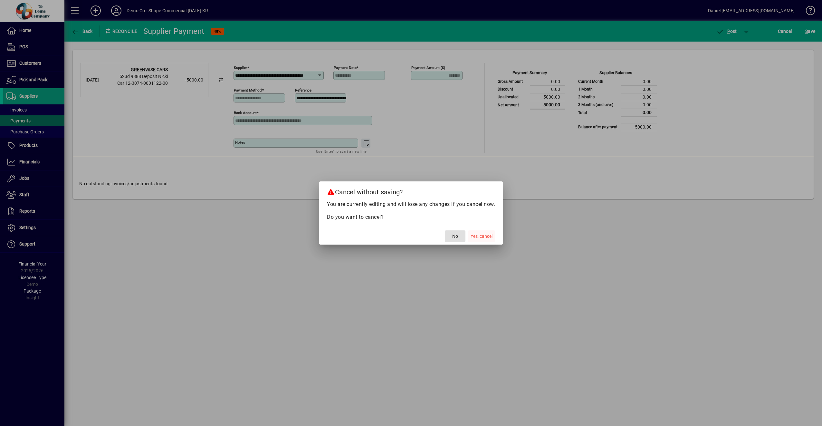
click at [483, 235] on span "Yes, cancel" at bounding box center [482, 236] width 22 height 7
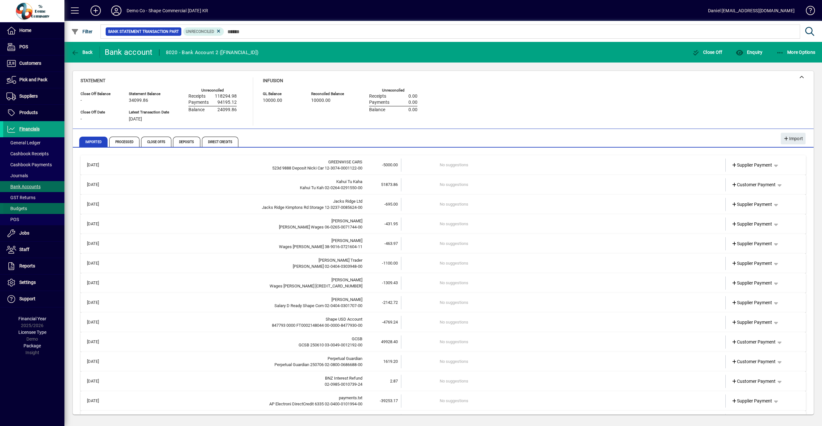
click at [24, 206] on span "Budgets" at bounding box center [16, 208] width 21 height 5
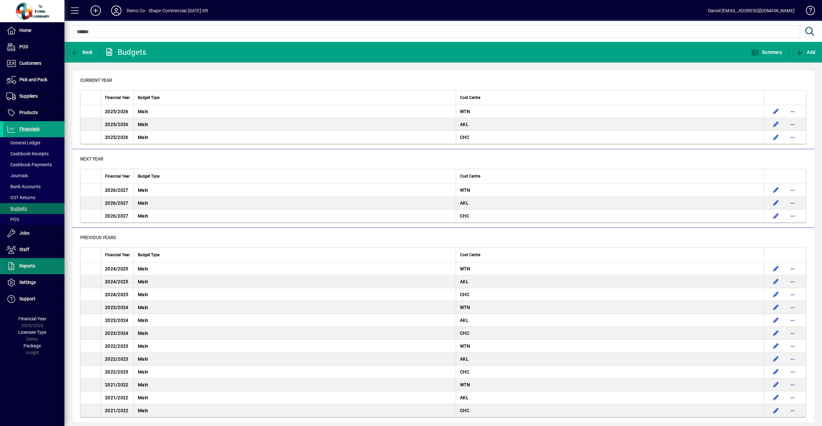
click at [26, 262] on span at bounding box center [33, 265] width 61 height 15
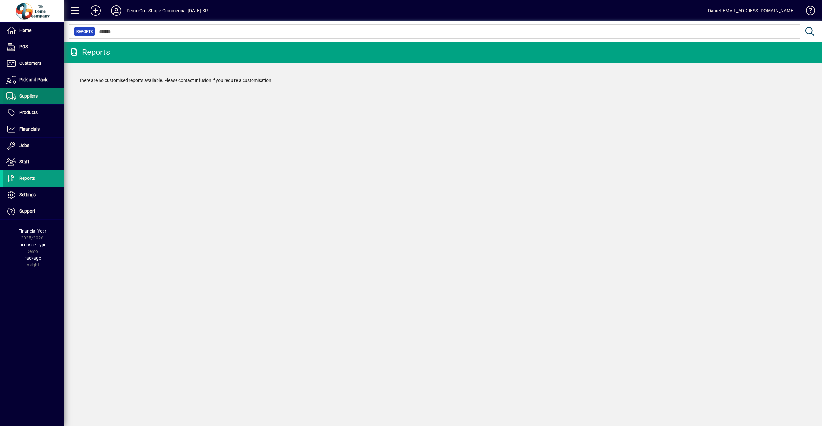
click at [29, 92] on span "Suppliers" at bounding box center [20, 96] width 34 height 8
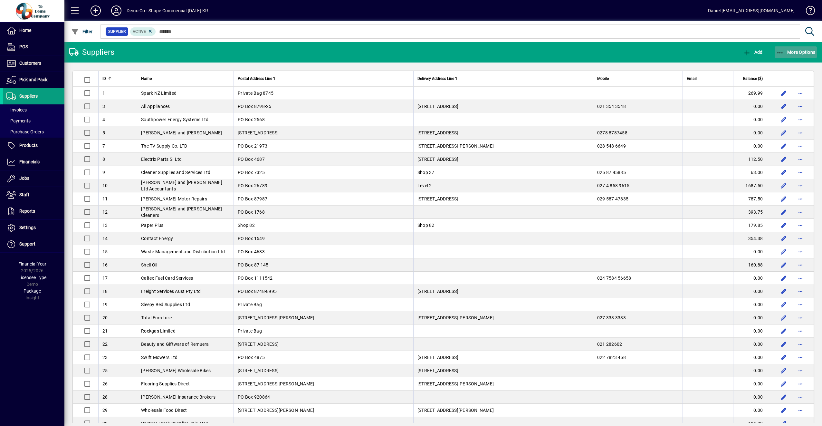
click at [779, 53] on icon "button" at bounding box center [781, 53] width 8 height 6
click at [30, 110] on div at bounding box center [411, 213] width 822 height 426
click at [20, 109] on span "Invoices" at bounding box center [16, 109] width 20 height 5
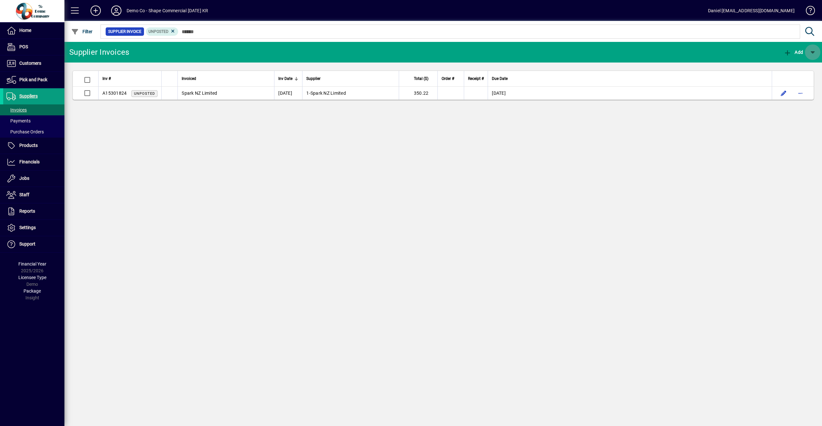
click at [810, 53] on span "button" at bounding box center [812, 51] width 15 height 15
click at [521, 96] on div at bounding box center [411, 213] width 822 height 426
click at [27, 146] on span "Products" at bounding box center [28, 145] width 18 height 5
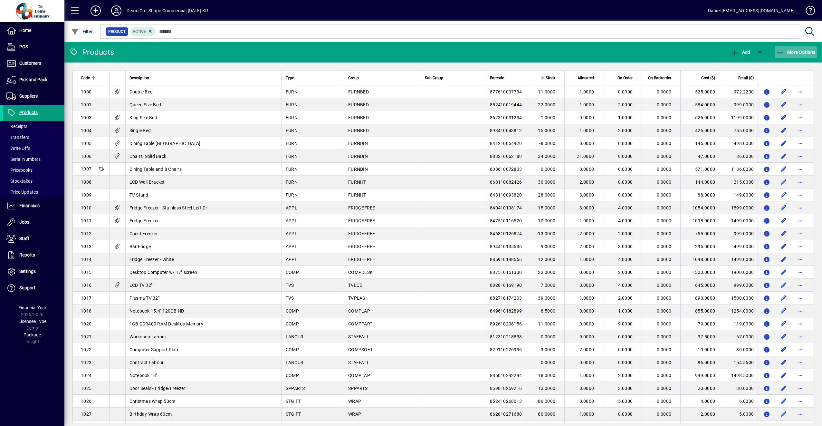
click at [790, 52] on span "More Options" at bounding box center [796, 52] width 39 height 5
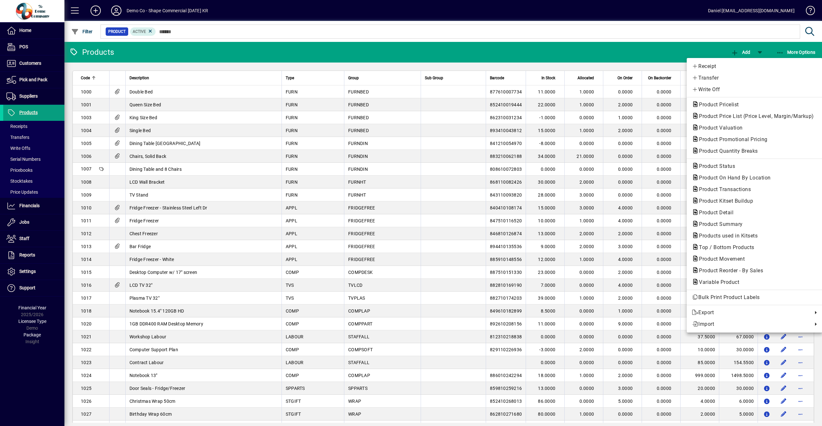
click at [31, 112] on div at bounding box center [411, 213] width 822 height 426
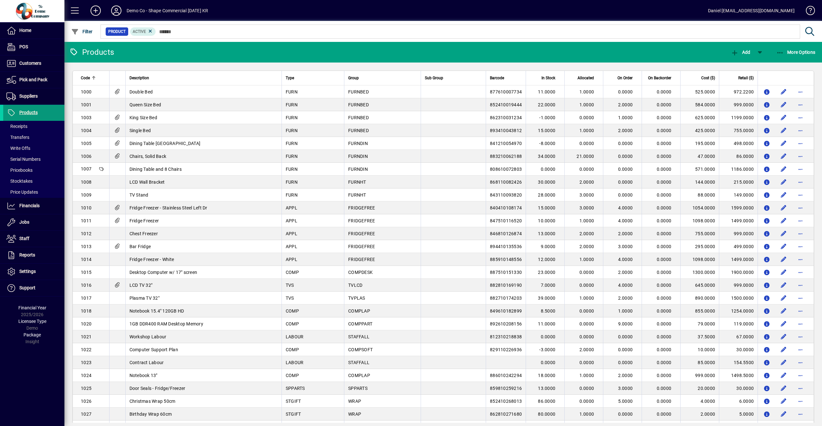
click at [31, 112] on span "Products" at bounding box center [28, 112] width 18 height 5
click at [23, 125] on span "Receipts" at bounding box center [16, 126] width 21 height 5
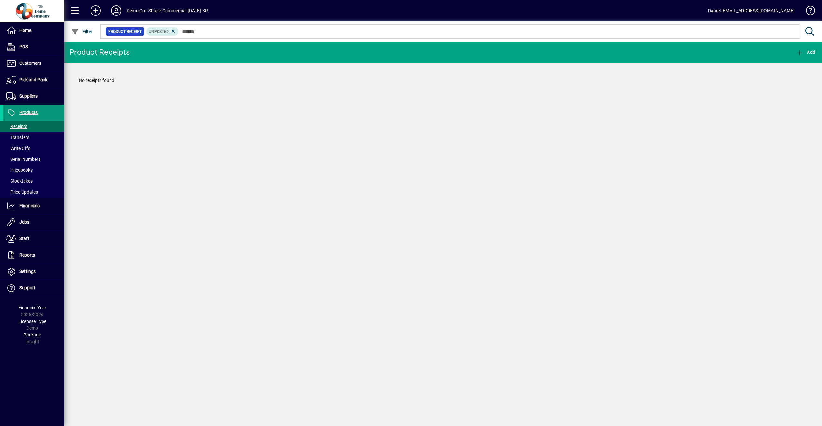
click at [24, 114] on span "Products" at bounding box center [28, 112] width 18 height 5
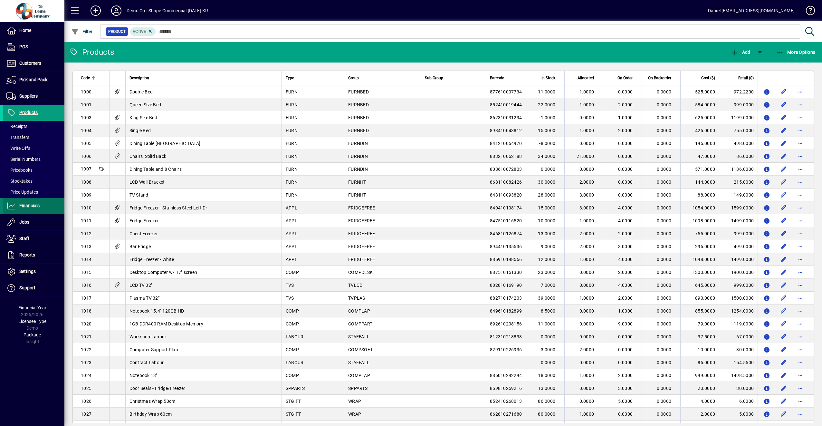
click at [28, 206] on span "Financials" at bounding box center [29, 205] width 20 height 5
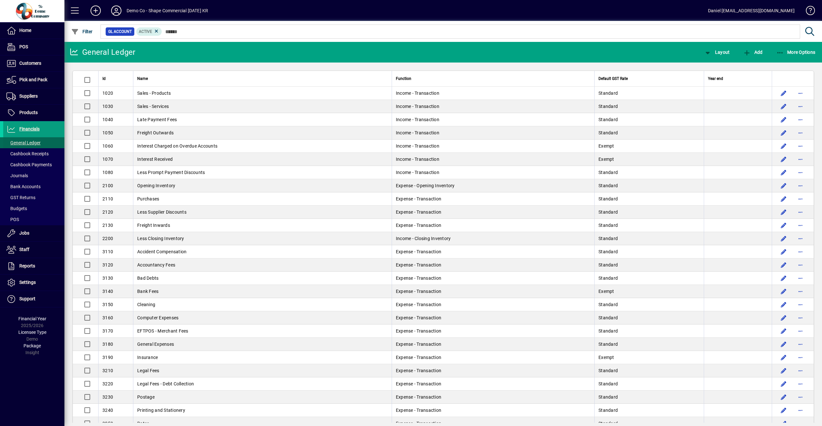
click at [19, 139] on span at bounding box center [33, 142] width 61 height 15
click at [798, 52] on span "More Options" at bounding box center [796, 52] width 39 height 5
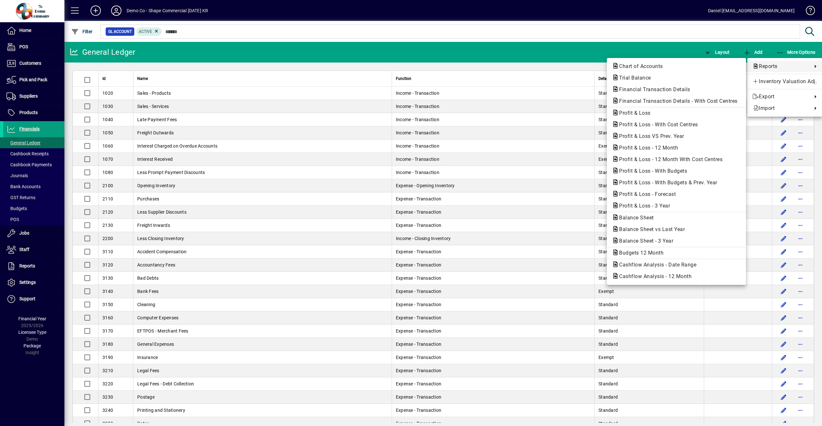
click at [26, 236] on div at bounding box center [411, 213] width 822 height 426
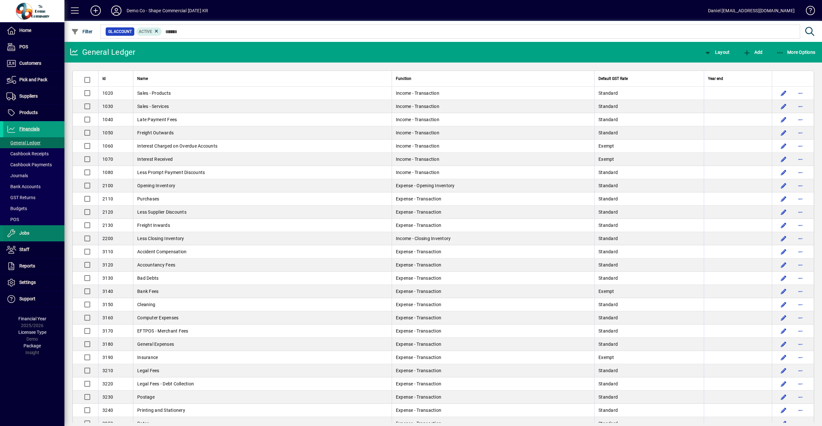
click at [26, 235] on span "Jobs" at bounding box center [24, 232] width 10 height 5
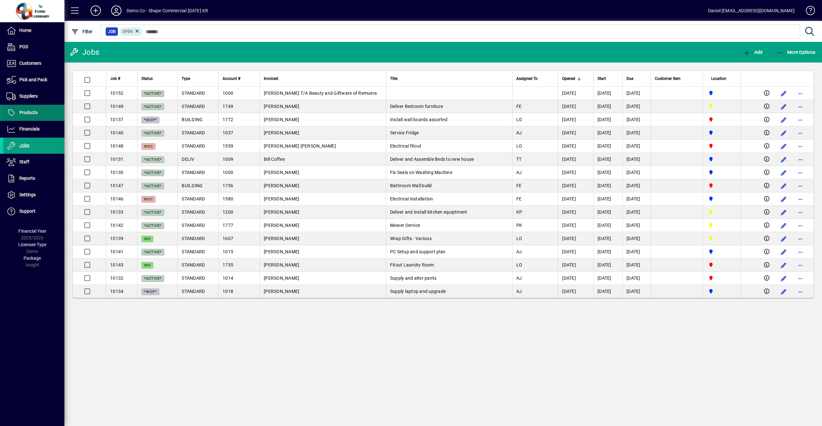
click at [28, 109] on span "Products" at bounding box center [20, 113] width 34 height 8
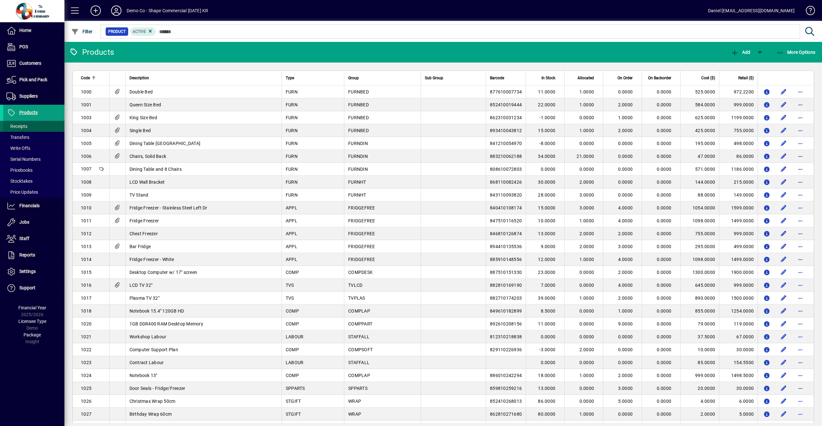
click at [20, 126] on span "Receipts" at bounding box center [16, 126] width 21 height 5
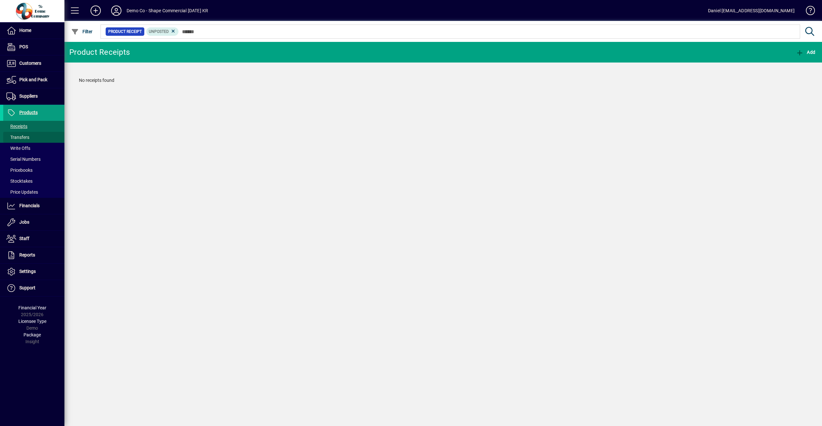
click at [25, 135] on span "Transfers" at bounding box center [17, 137] width 23 height 5
click at [24, 126] on span "Receipts" at bounding box center [16, 126] width 21 height 5
click at [20, 147] on span "Write Offs" at bounding box center [18, 148] width 24 height 5
click at [21, 158] on span "Serial Numbers" at bounding box center [23, 159] width 34 height 5
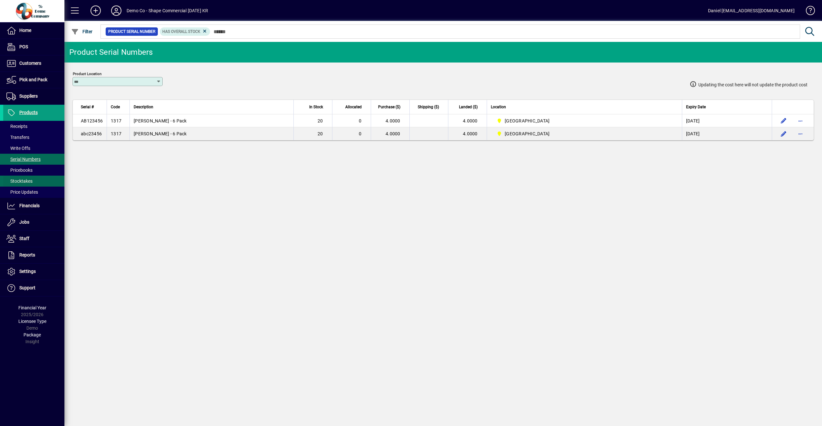
click at [19, 178] on span "Stocktakes" at bounding box center [17, 181] width 29 height 7
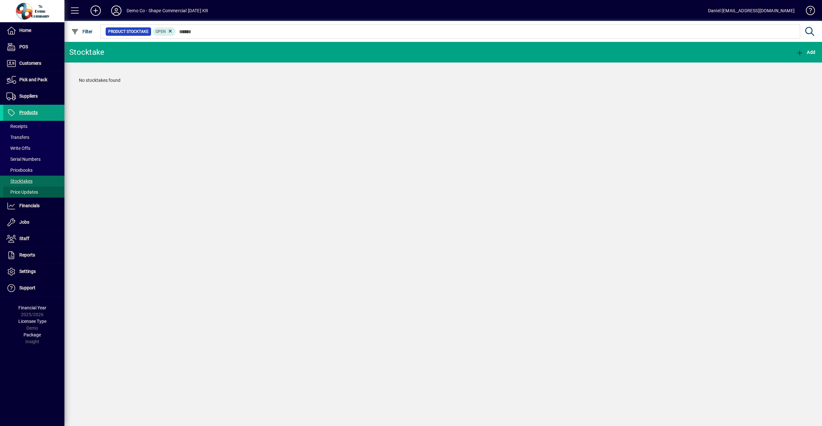
click at [28, 193] on span "Price Updates" at bounding box center [22, 191] width 32 height 5
click at [29, 136] on span at bounding box center [33, 137] width 61 height 15
click at [27, 127] on span "Receipts" at bounding box center [16, 126] width 21 height 5
drag, startPoint x: 97, startPoint y: 64, endPoint x: 68, endPoint y: 78, distance: 32.7
click at [68, 78] on app-page-flat "No receipts found" at bounding box center [443, 81] width 758 height 36
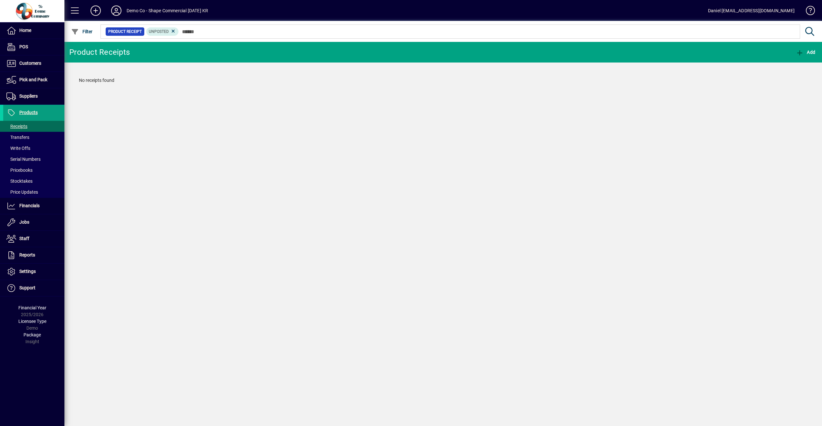
drag, startPoint x: 68, startPoint y: 78, endPoint x: 73, endPoint y: 83, distance: 7.1
click at [73, 83] on div "No receipts found" at bounding box center [443, 81] width 742 height 20
drag, startPoint x: 73, startPoint y: 83, endPoint x: 74, endPoint y: 101, distance: 17.7
click at [74, 101] on div "Product Receipts Add No receipts found" at bounding box center [443, 234] width 758 height 384
drag, startPoint x: 71, startPoint y: 80, endPoint x: 138, endPoint y: 82, distance: 67.4
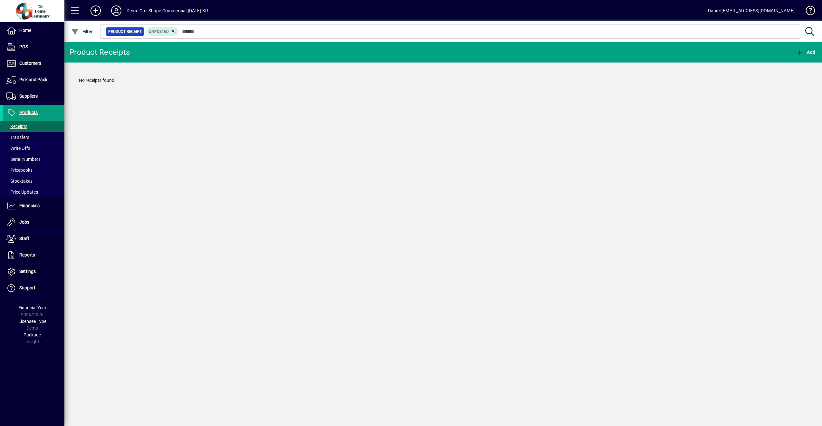
click at [138, 82] on app-page-flat "No receipts found" at bounding box center [443, 81] width 758 height 36
drag, startPoint x: 138, startPoint y: 82, endPoint x: 169, endPoint y: 92, distance: 33.3
click at [168, 92] on app-page-flat "No receipts found" at bounding box center [443, 81] width 758 height 36
click at [24, 135] on span "Transfers" at bounding box center [17, 137] width 23 height 5
click at [23, 146] on span "Write Offs" at bounding box center [18, 148] width 24 height 5
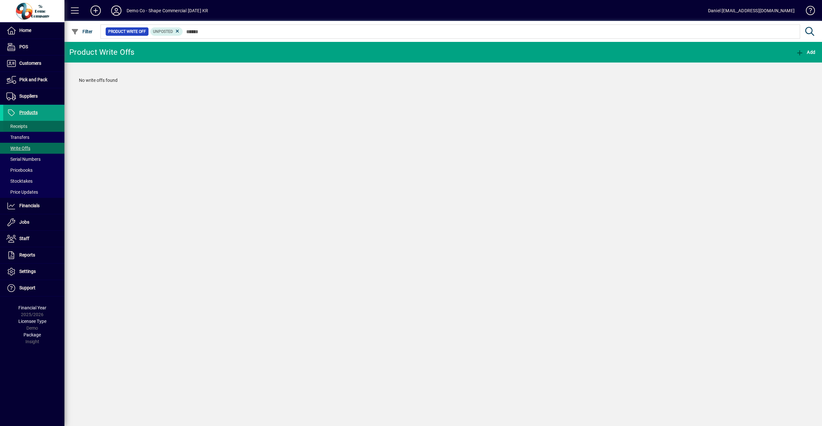
click at [18, 129] on span "Receipts" at bounding box center [16, 126] width 21 height 5
click at [32, 112] on span "Products" at bounding box center [28, 112] width 18 height 5
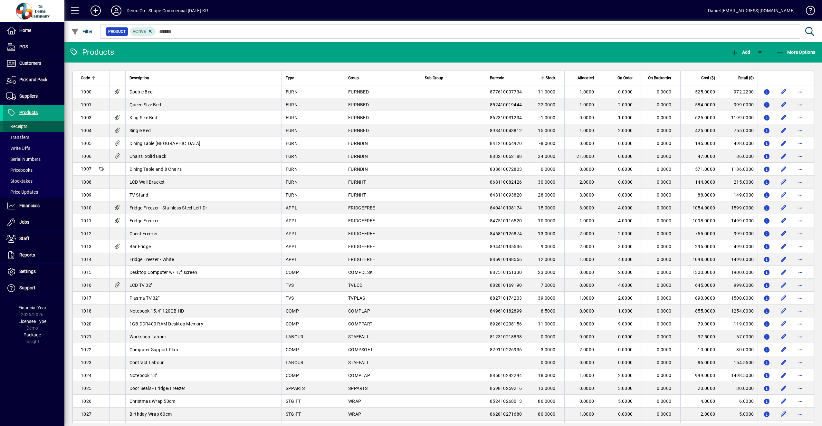
click at [25, 121] on span at bounding box center [33, 126] width 61 height 15
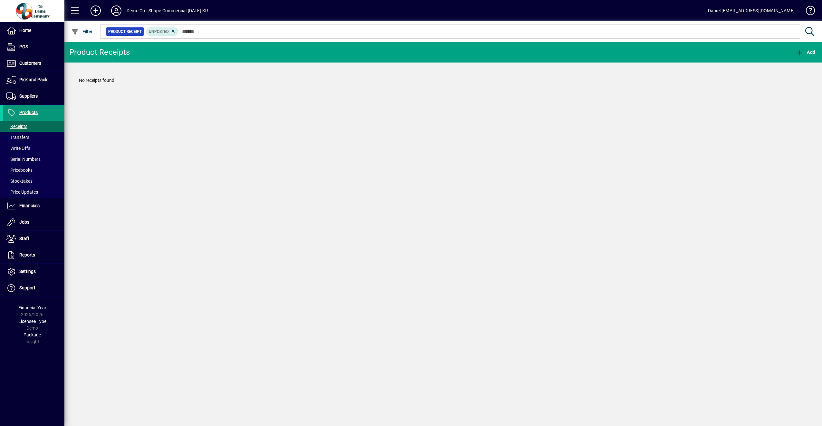
click at [28, 115] on span "Products" at bounding box center [20, 113] width 34 height 8
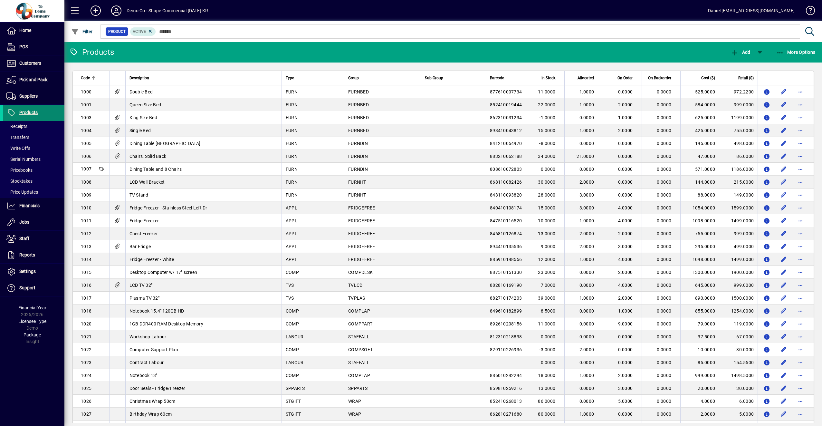
click at [6, 111] on span "Products" at bounding box center [20, 113] width 34 height 8
click at [23, 90] on span at bounding box center [33, 96] width 61 height 15
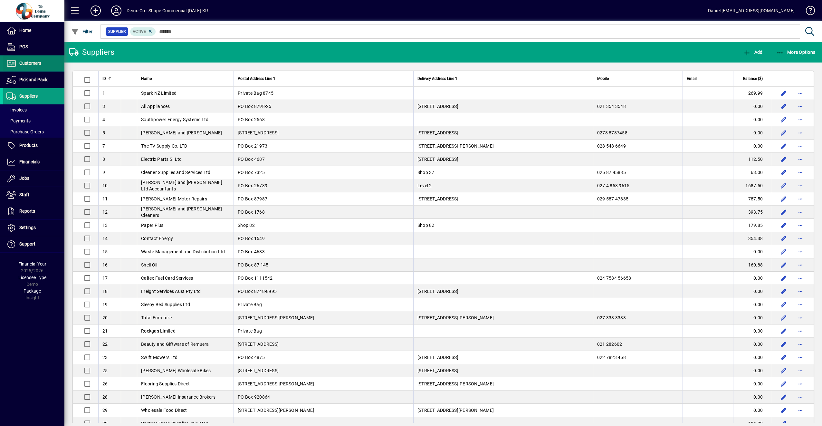
click at [31, 64] on span "Customers" at bounding box center [30, 63] width 22 height 5
